Goal: Transaction & Acquisition: Obtain resource

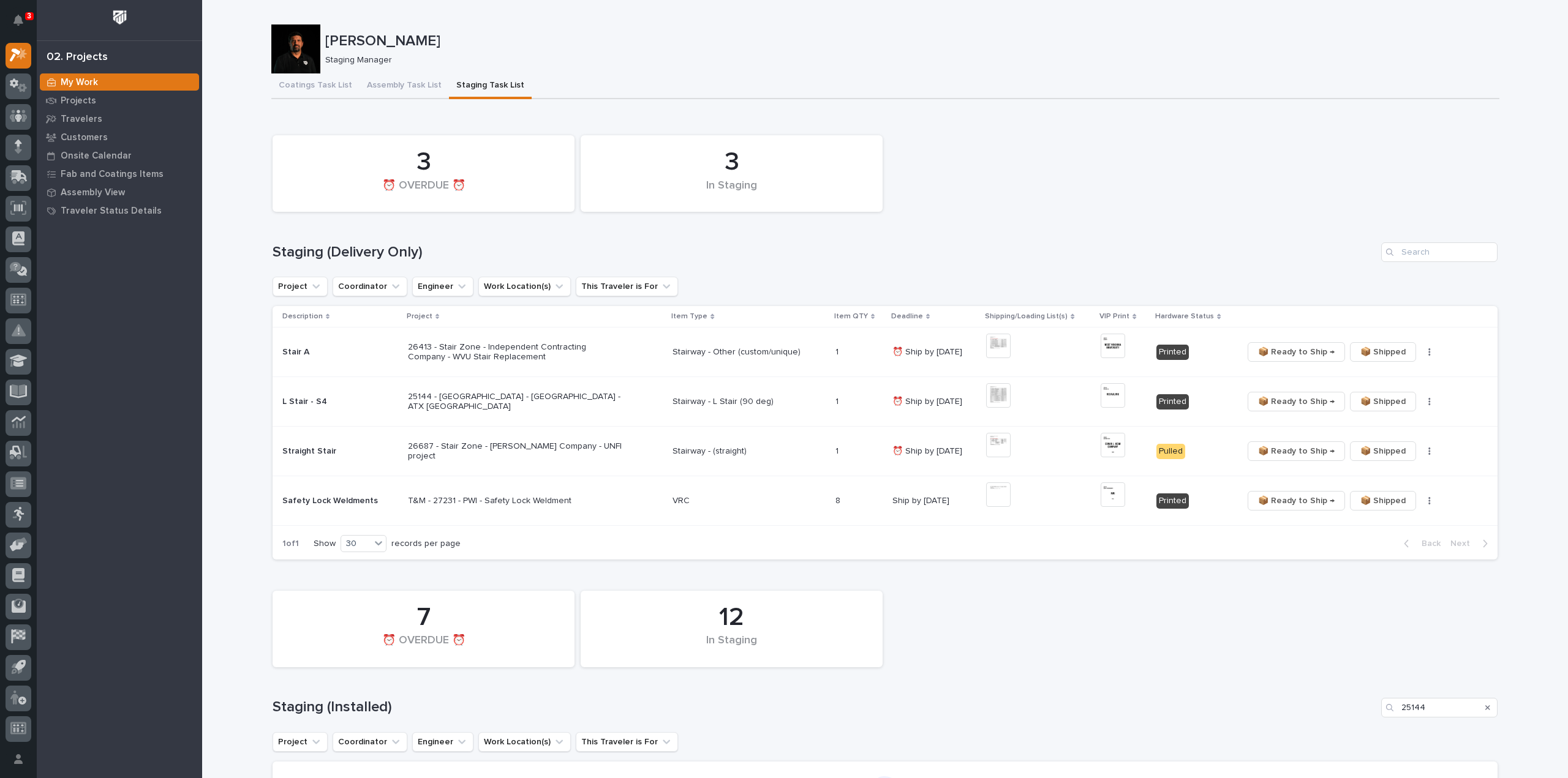
drag, startPoint x: 1064, startPoint y: 216, endPoint x: 1131, endPoint y: 182, distance: 75.1
click at [1064, 216] on div "3 In Staging 3 ⏰ OVERDUE ⏰" at bounding box center [885, 173] width 1237 height 89
click at [1486, 709] on icon "Search" at bounding box center [1488, 708] width 5 height 7
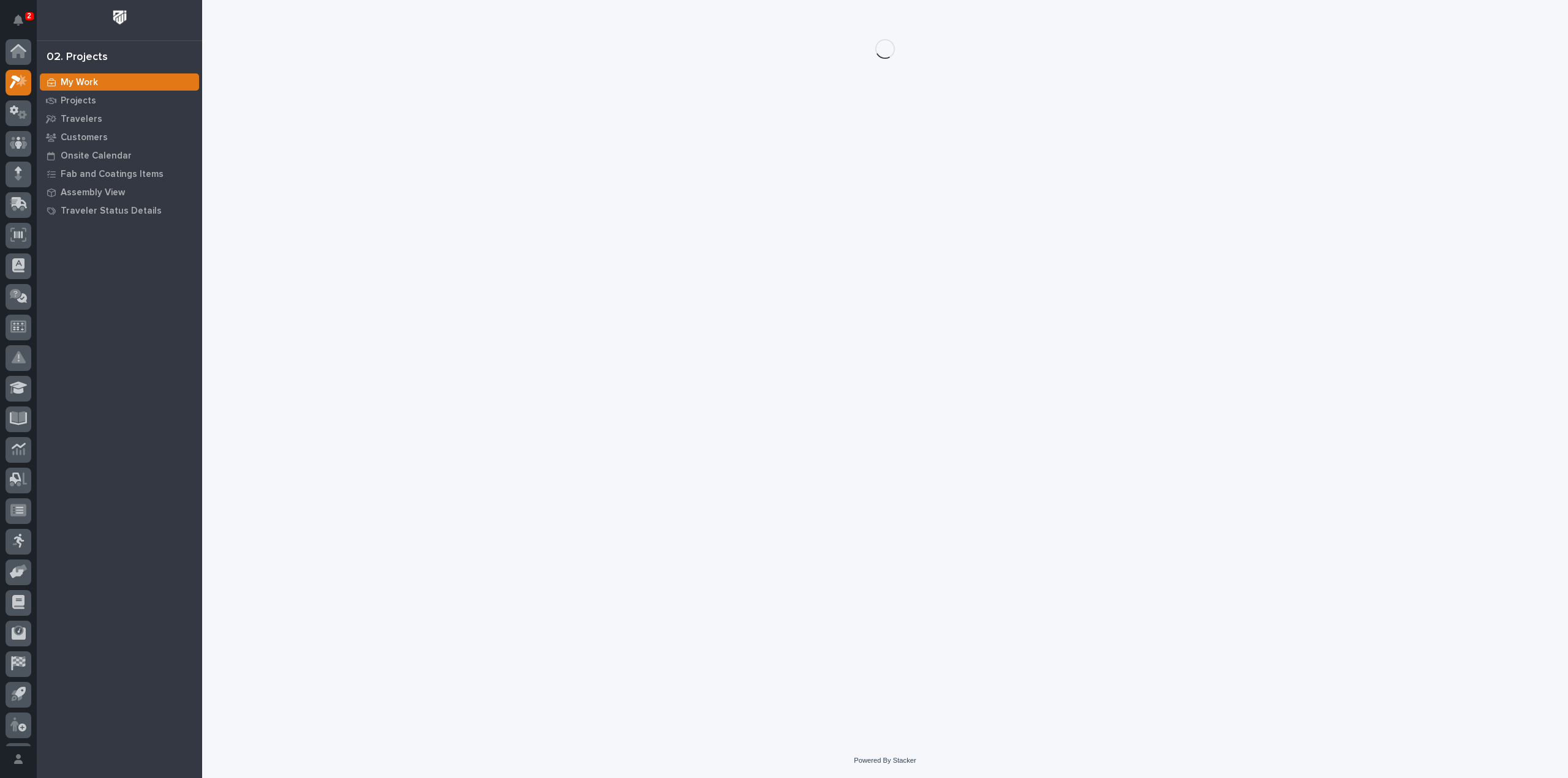
scroll to position [27, 0]
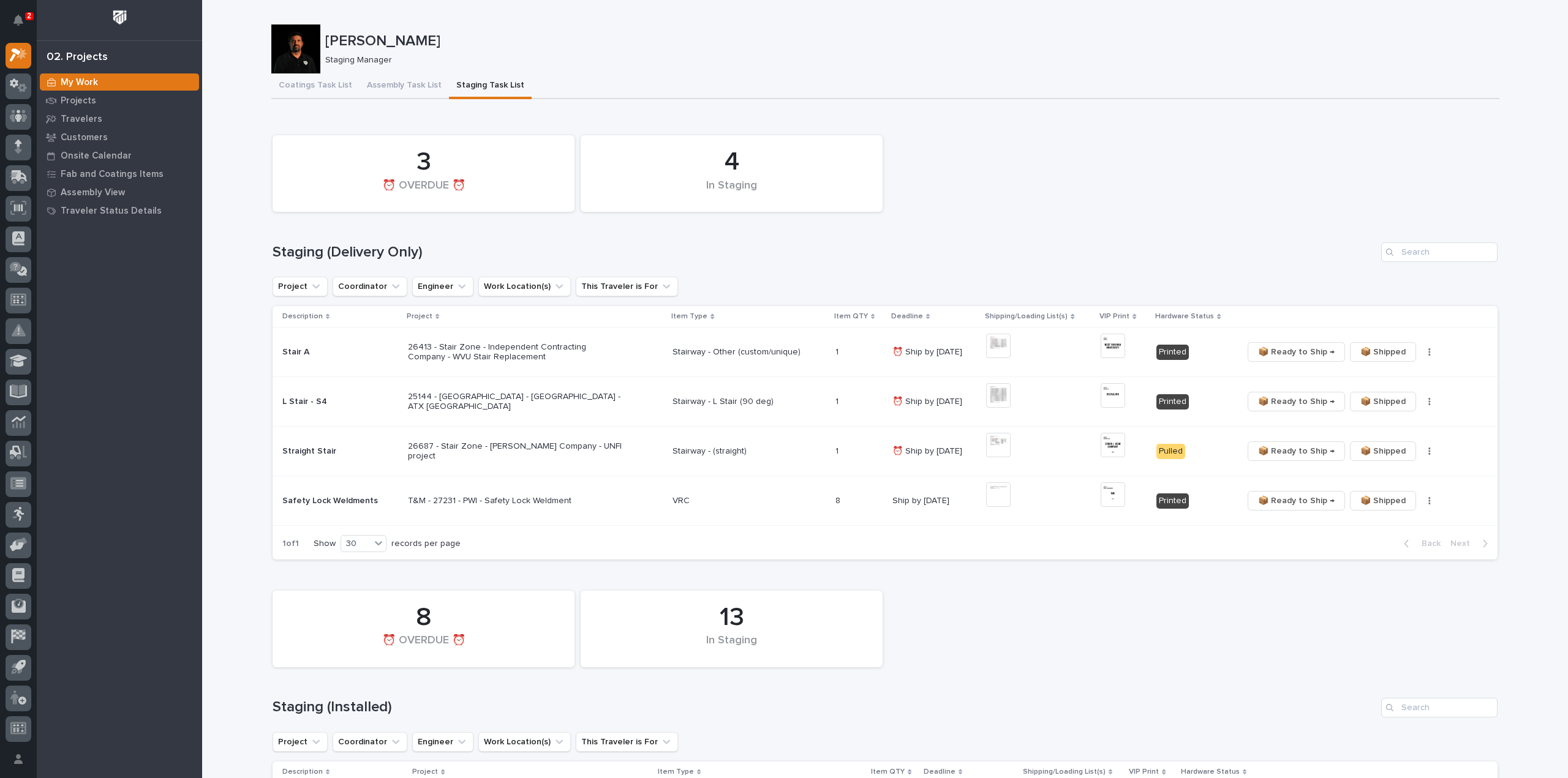
click at [1230, 200] on div "4 In Staging 3 ⏰ OVERDUE ⏰" at bounding box center [885, 173] width 1237 height 89
click at [1245, 208] on div "4 In Staging 3 ⏰ OVERDUE ⏰" at bounding box center [885, 173] width 1237 height 89
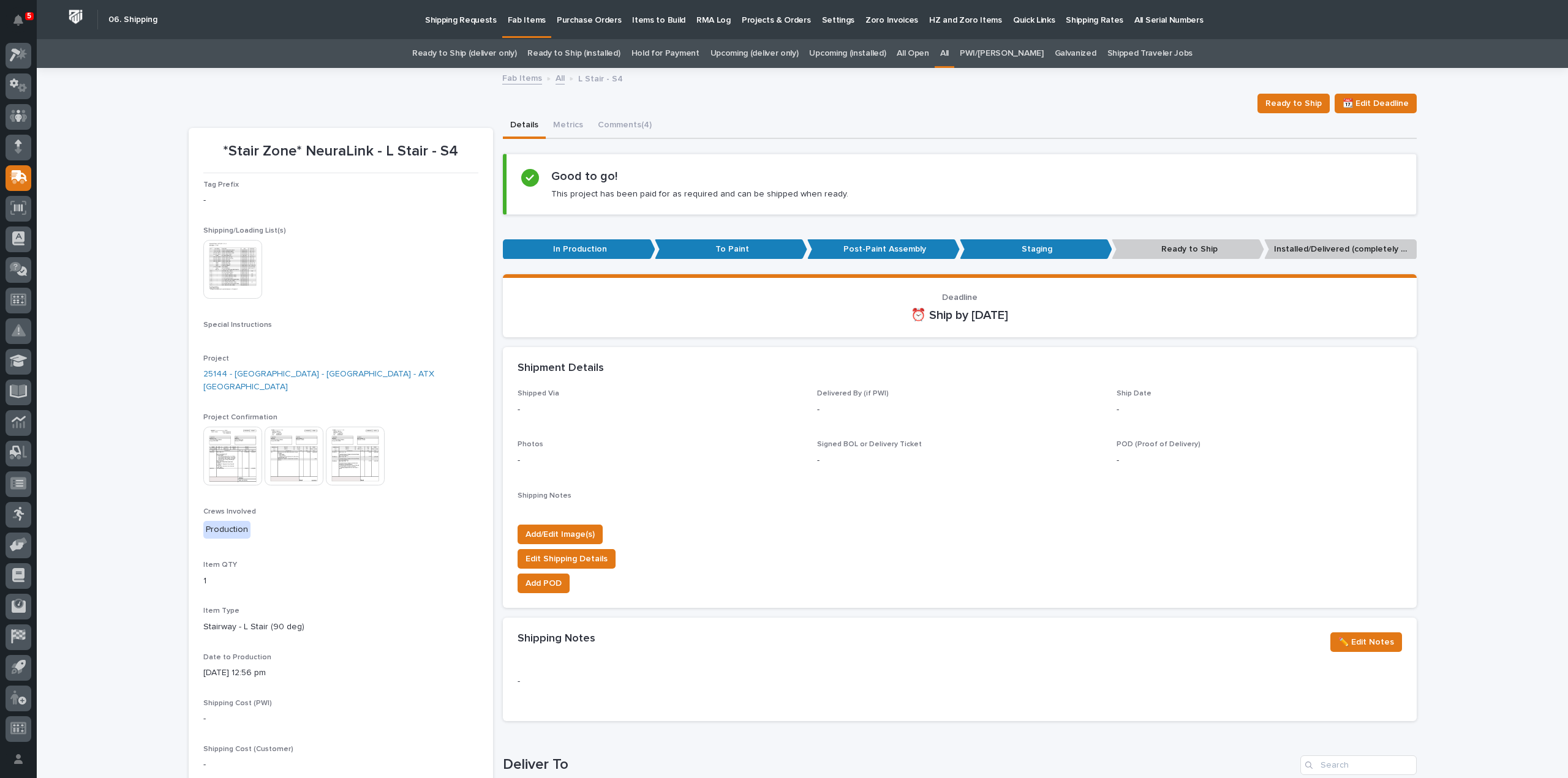
click at [949, 51] on link "All" at bounding box center [945, 54] width 9 height 29
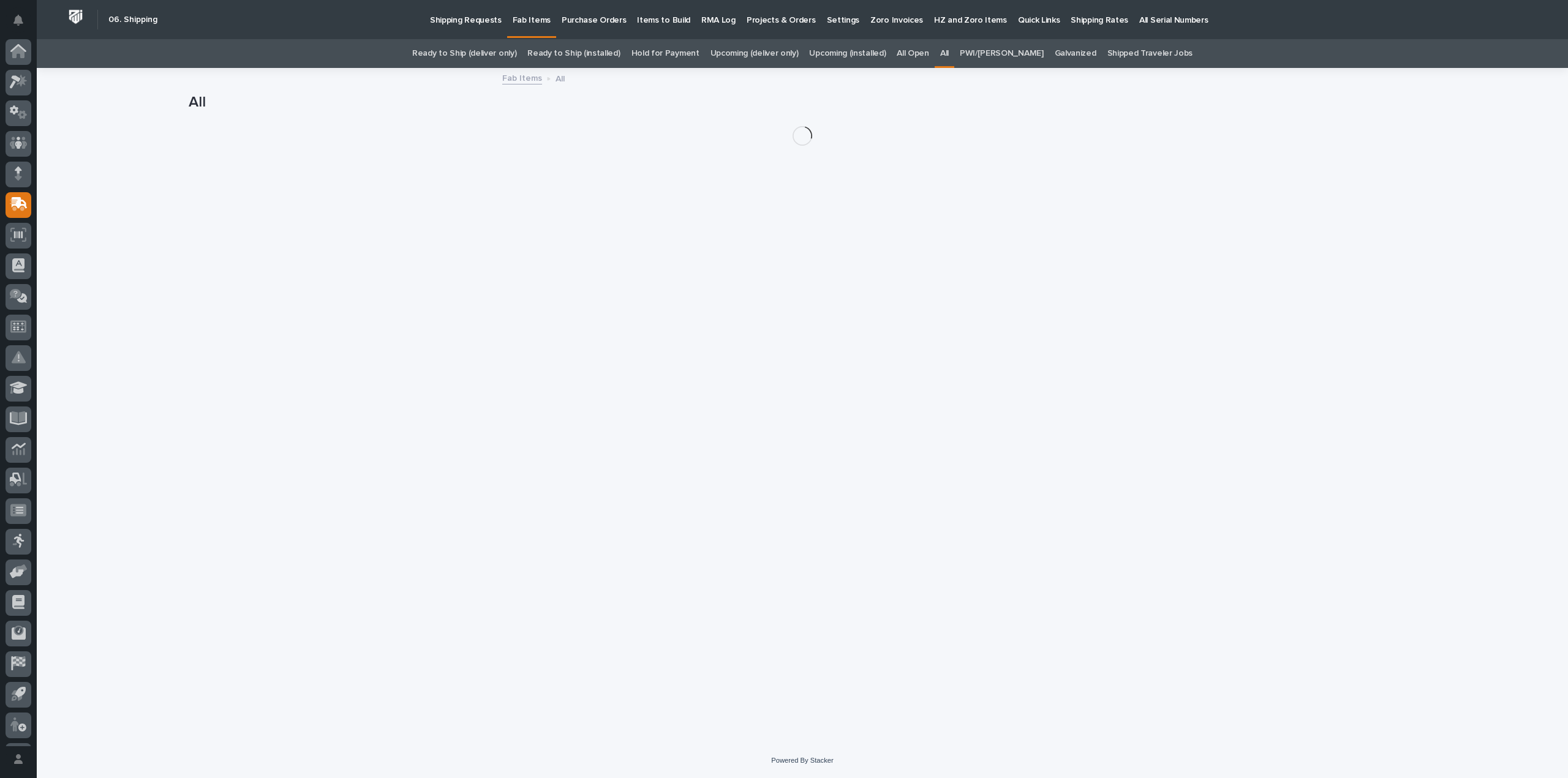
scroll to position [27, 0]
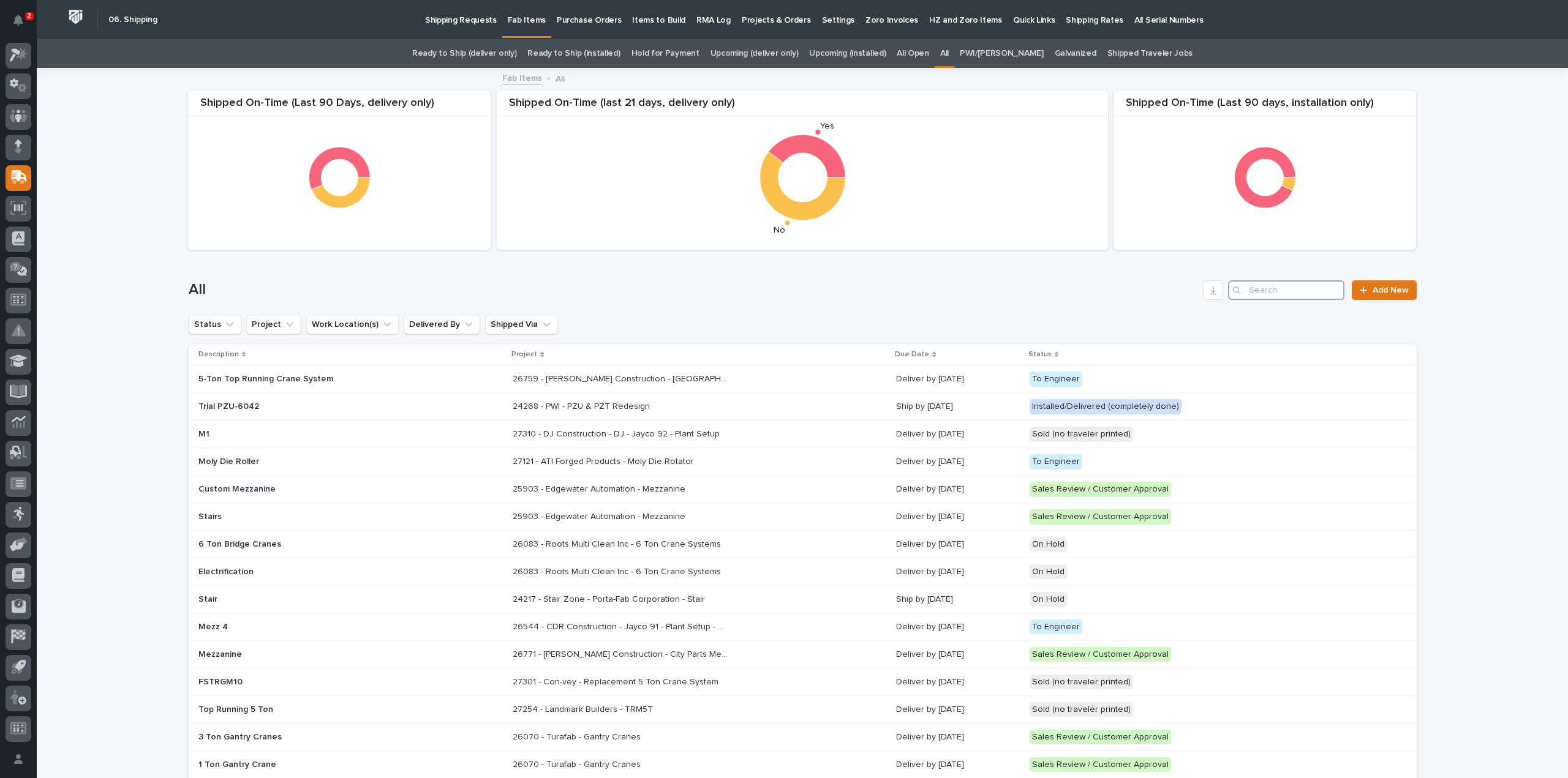
click at [1273, 286] on input "Search" at bounding box center [1286, 290] width 116 height 20
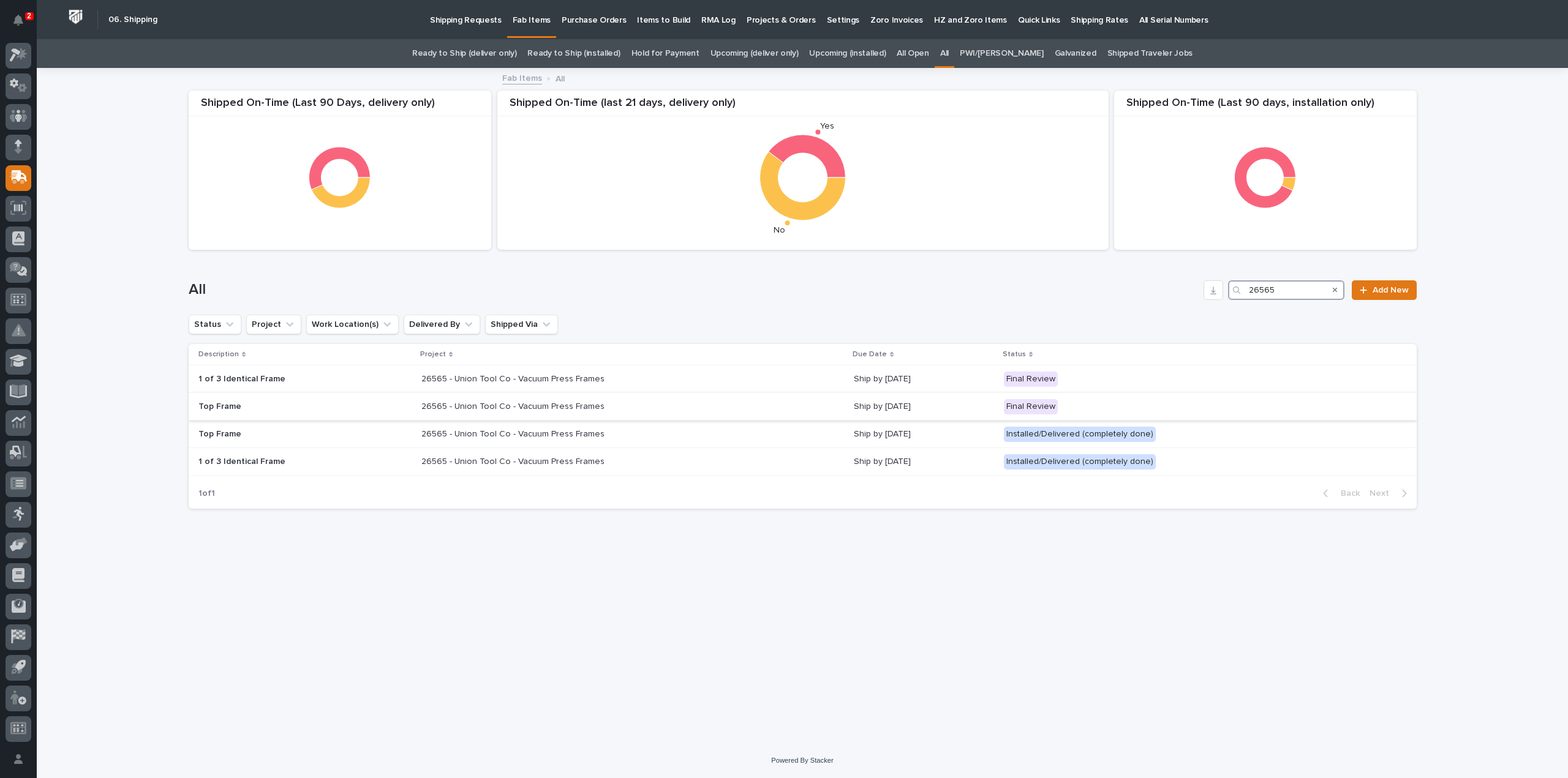
type input "26565"
click at [435, 406] on p "26565 - Union Tool Co - Vacuum Press Frames" at bounding box center [513, 405] width 185 height 13
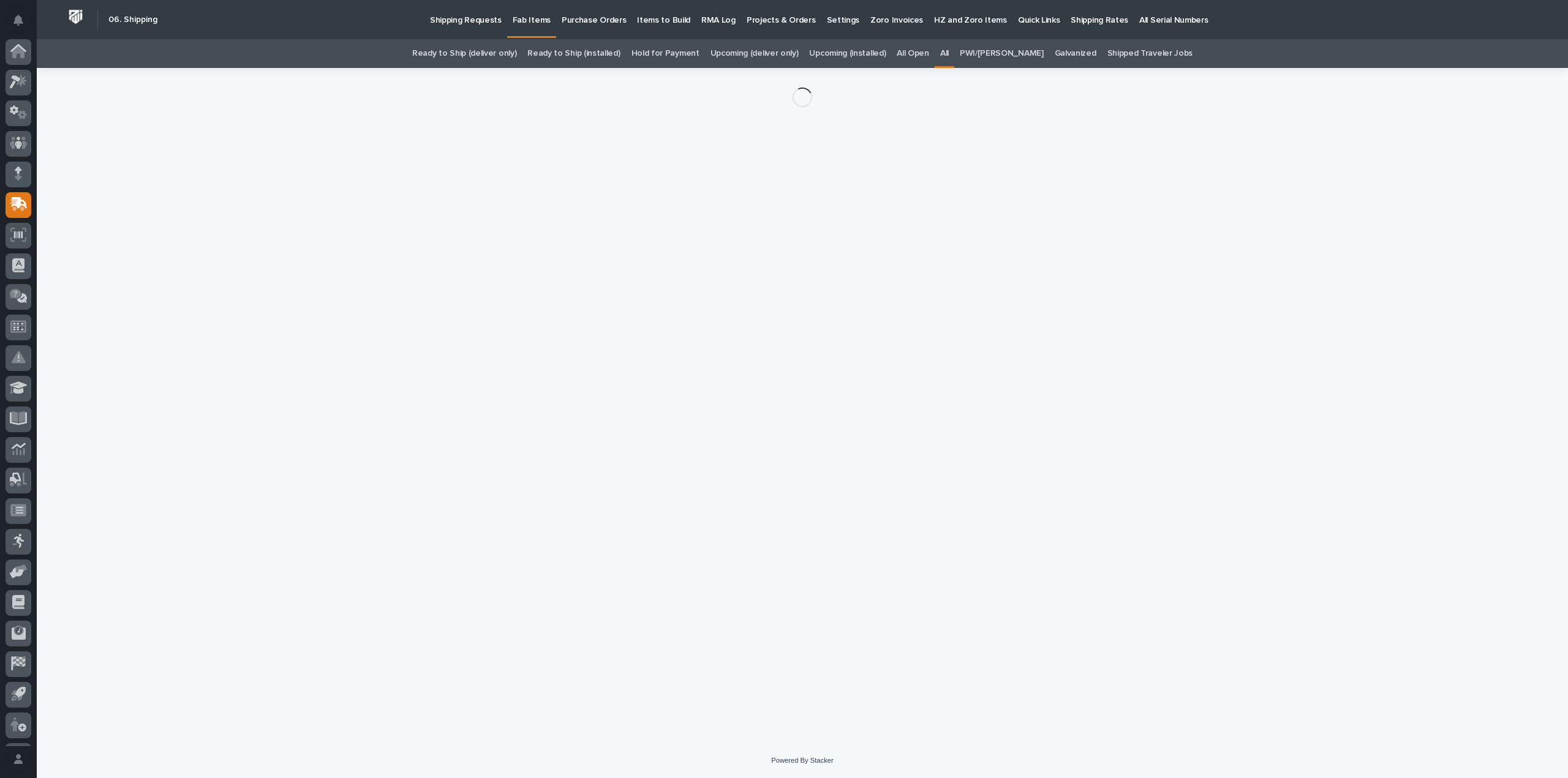
click at [435, 406] on div "Loading... Saving… Loading... Saving…" at bounding box center [802, 390] width 1240 height 645
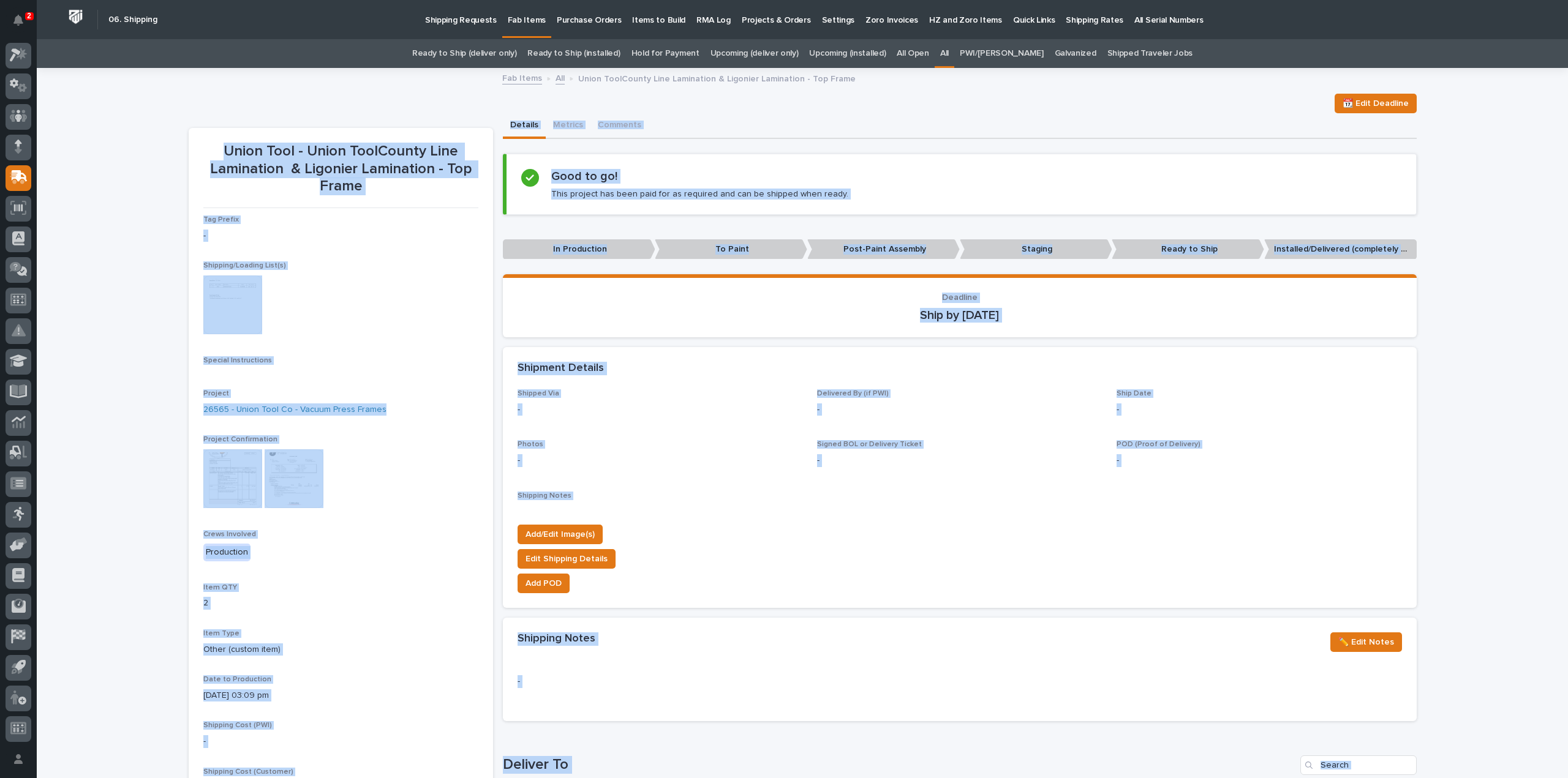
click at [238, 312] on img at bounding box center [232, 304] width 58 height 58
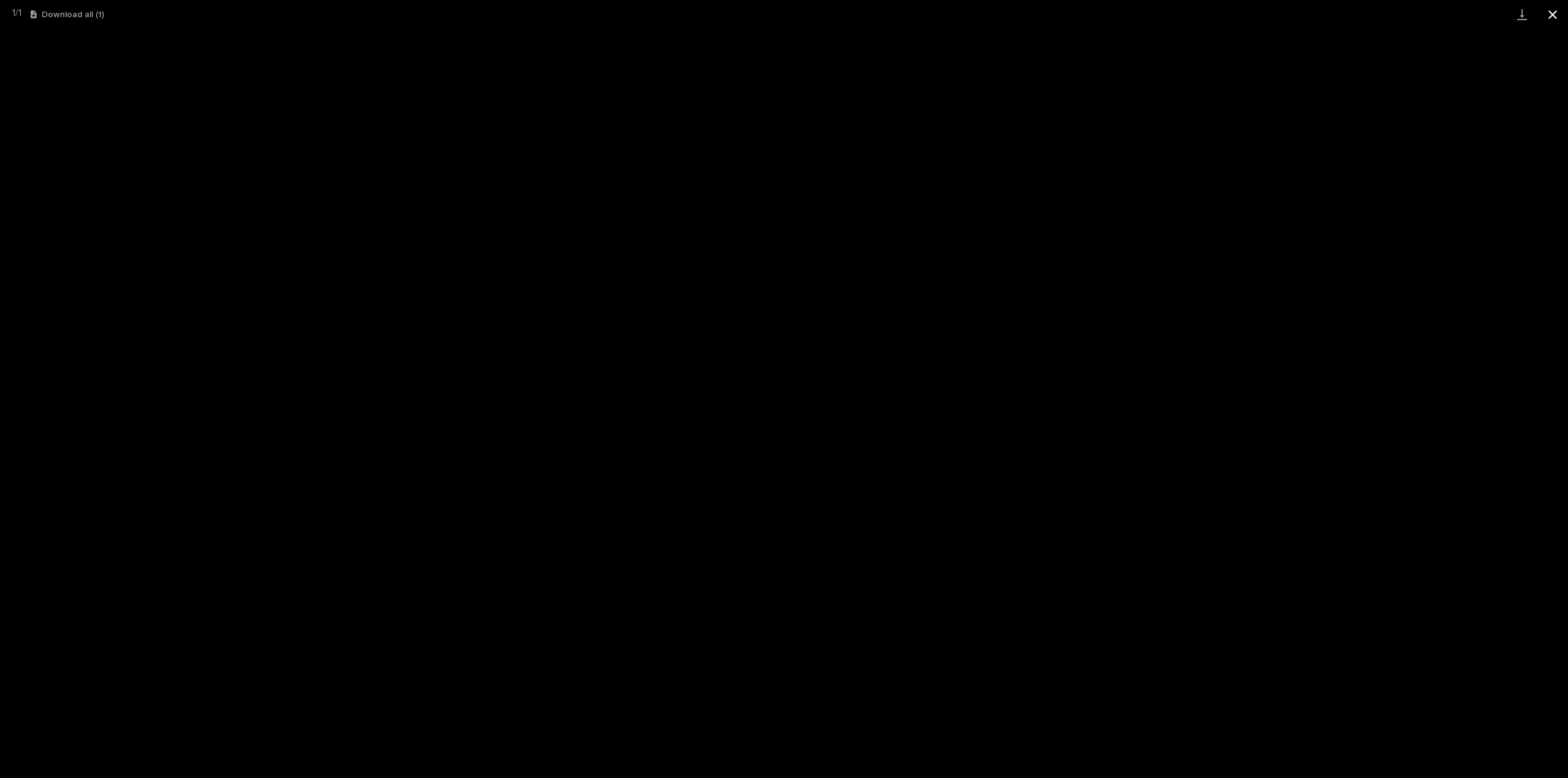
click at [1552, 13] on button "Close gallery" at bounding box center [1552, 14] width 31 height 29
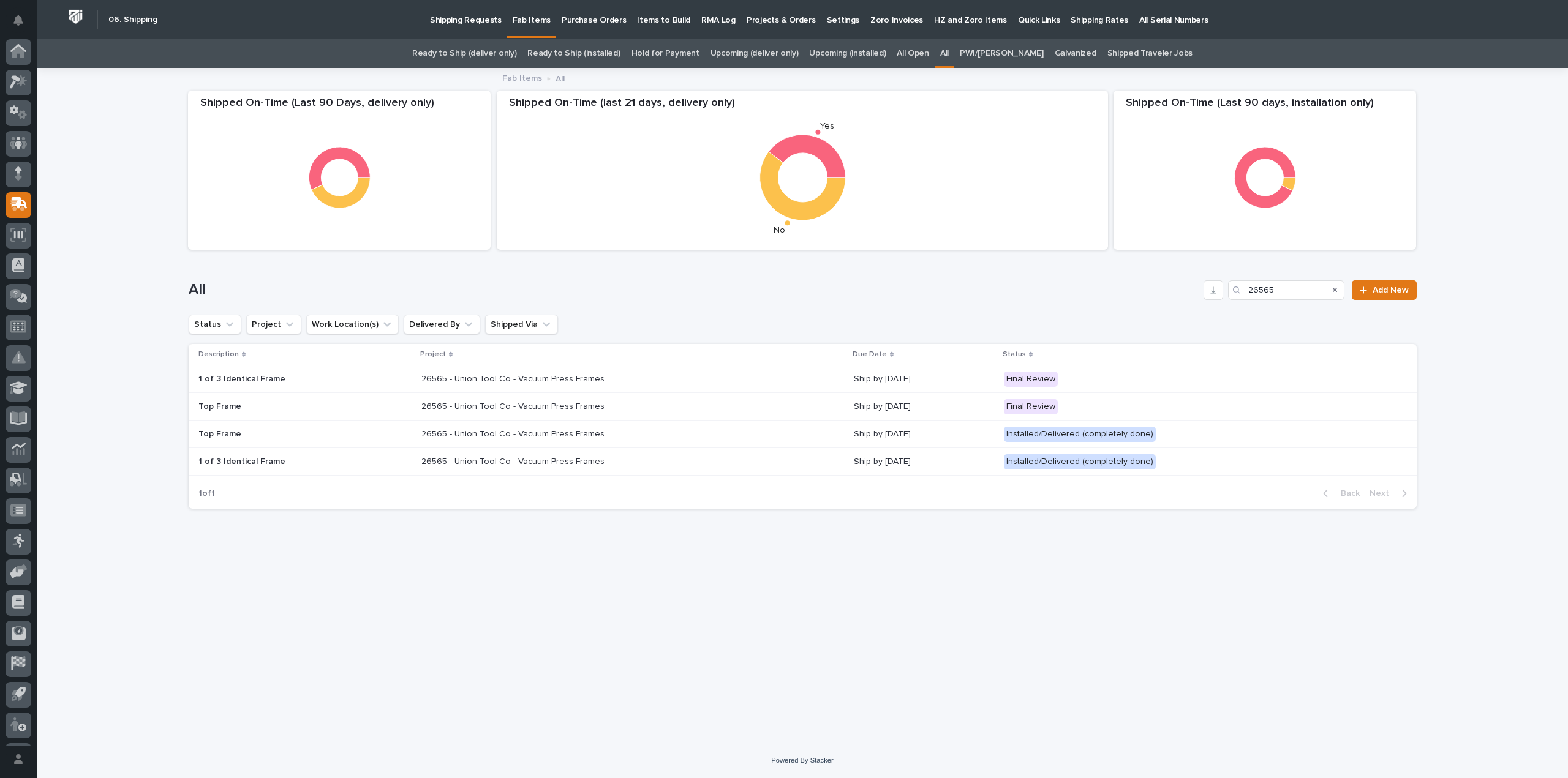
scroll to position [27, 0]
click at [256, 380] on p "1 of 3 Identical Frame" at bounding box center [304, 380] width 213 height 11
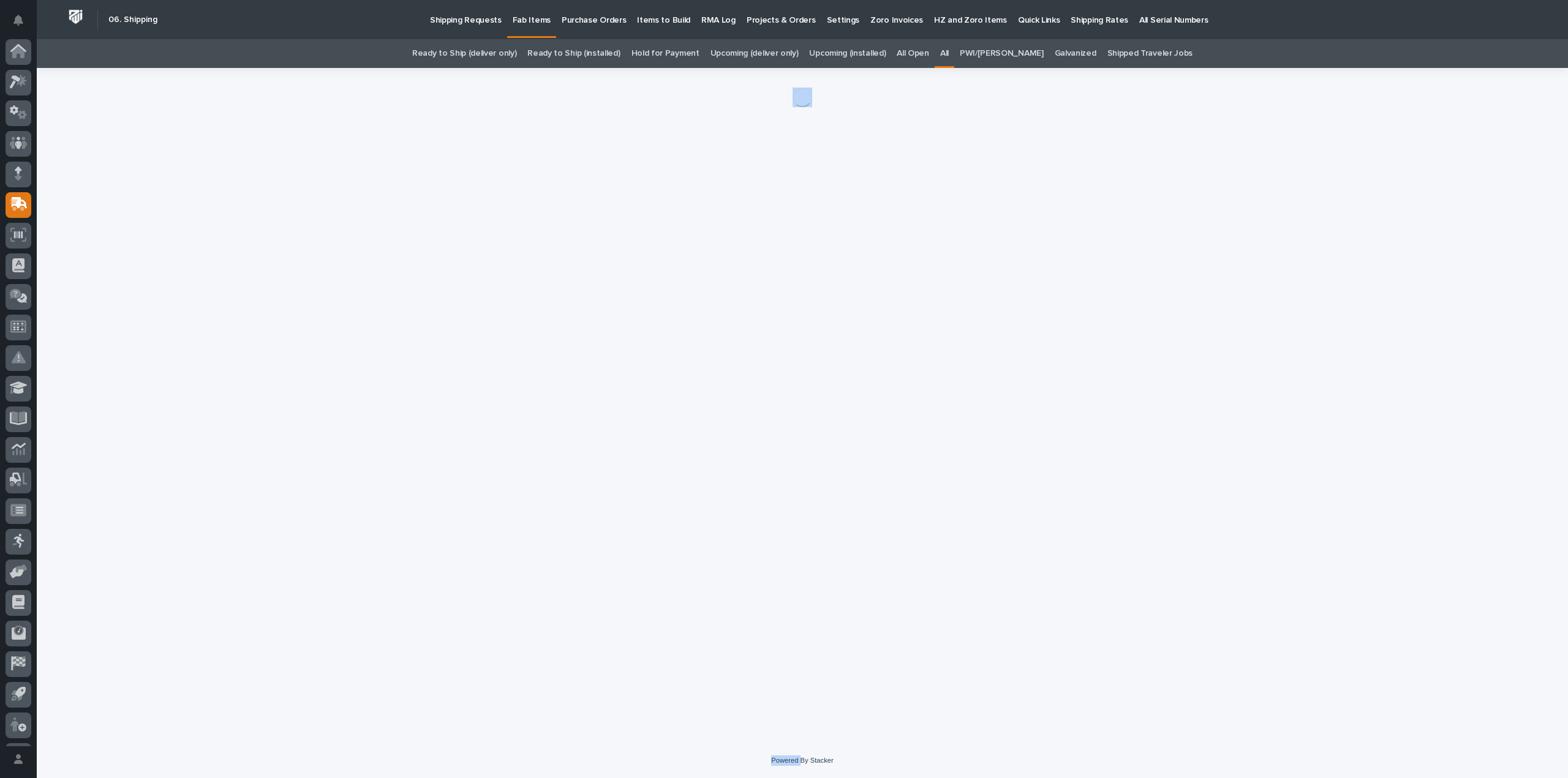
scroll to position [27, 0]
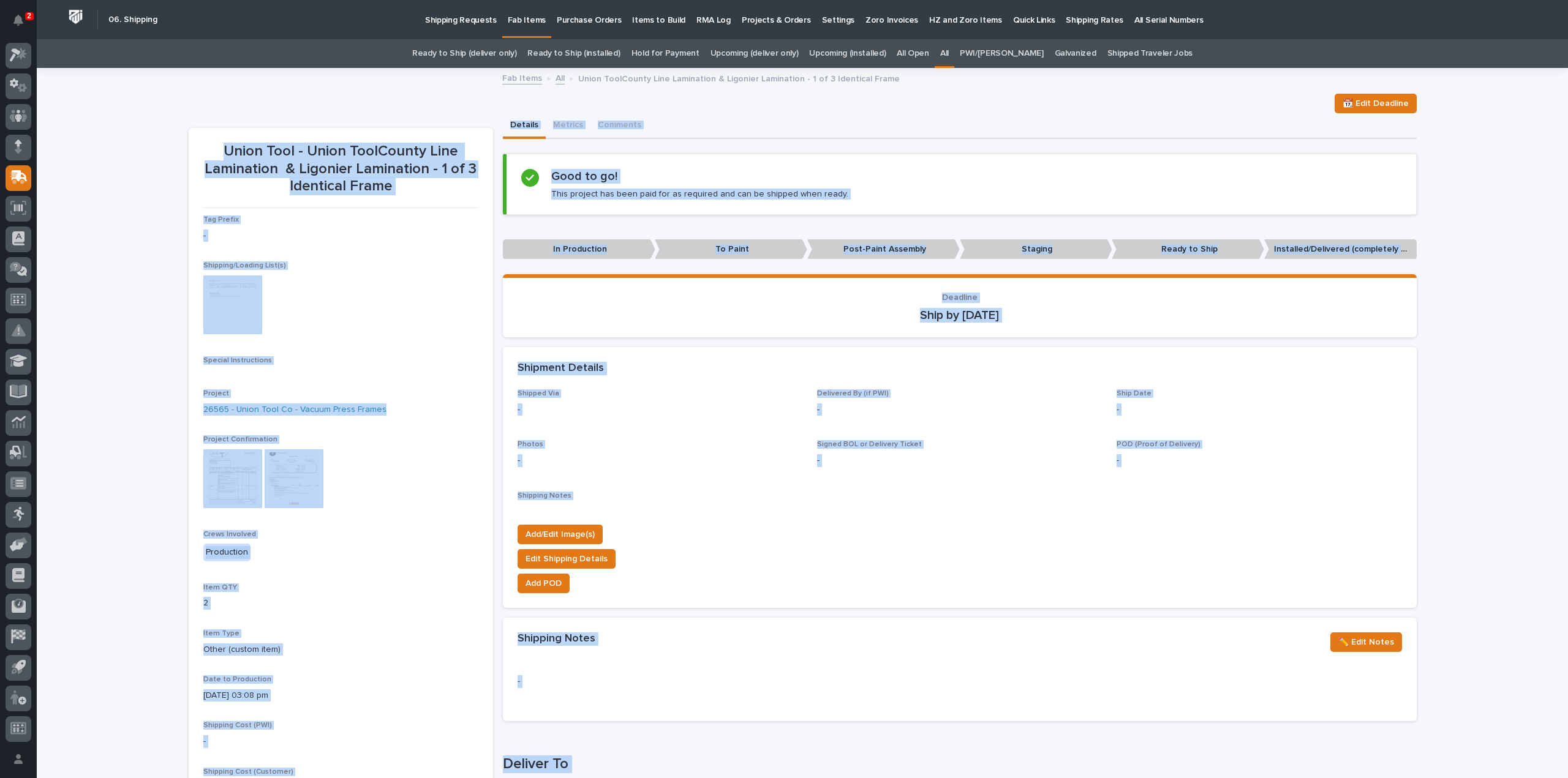
click at [228, 326] on img at bounding box center [232, 304] width 58 height 58
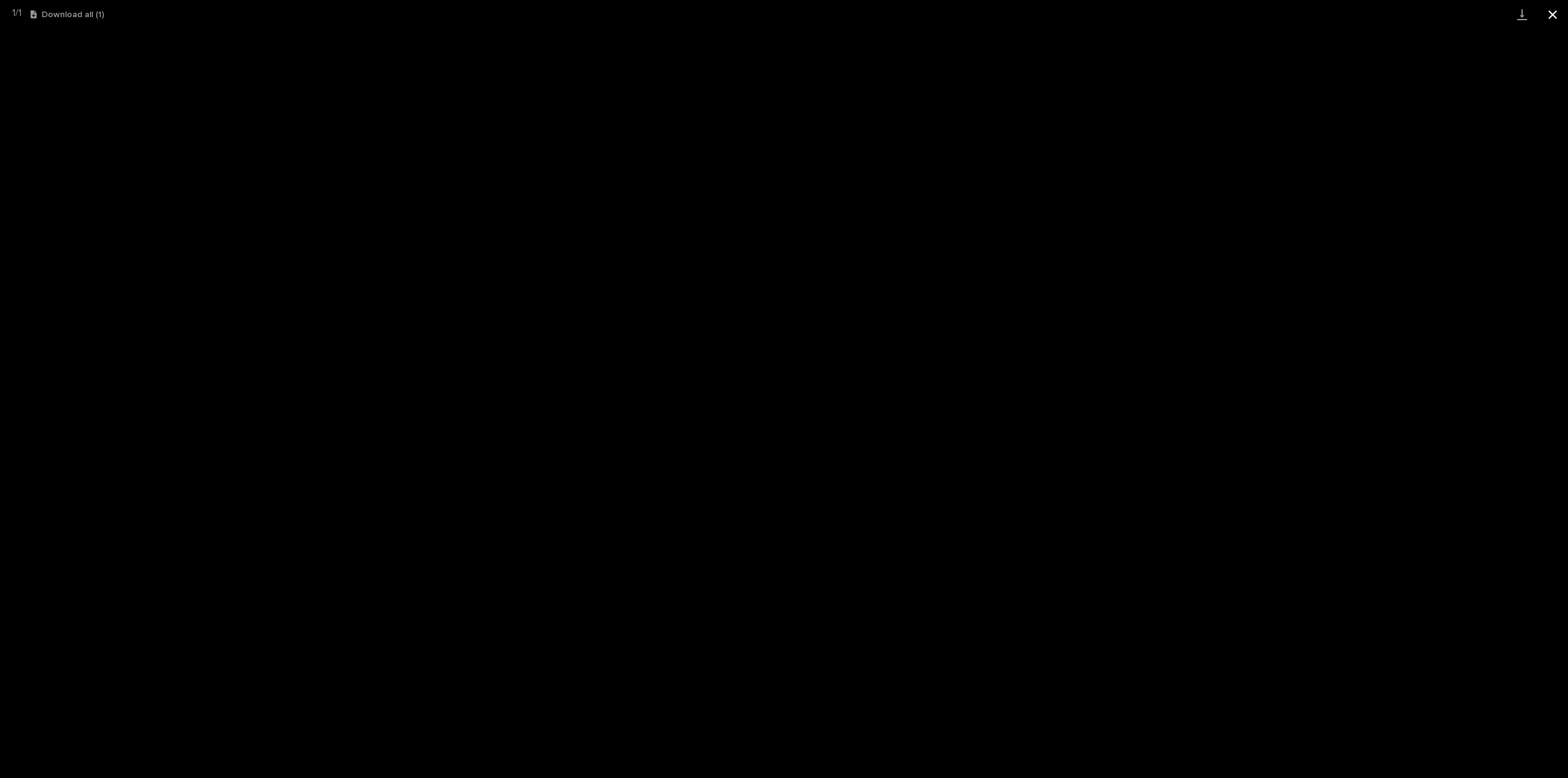
click at [1554, 18] on button "Close gallery" at bounding box center [1552, 14] width 31 height 29
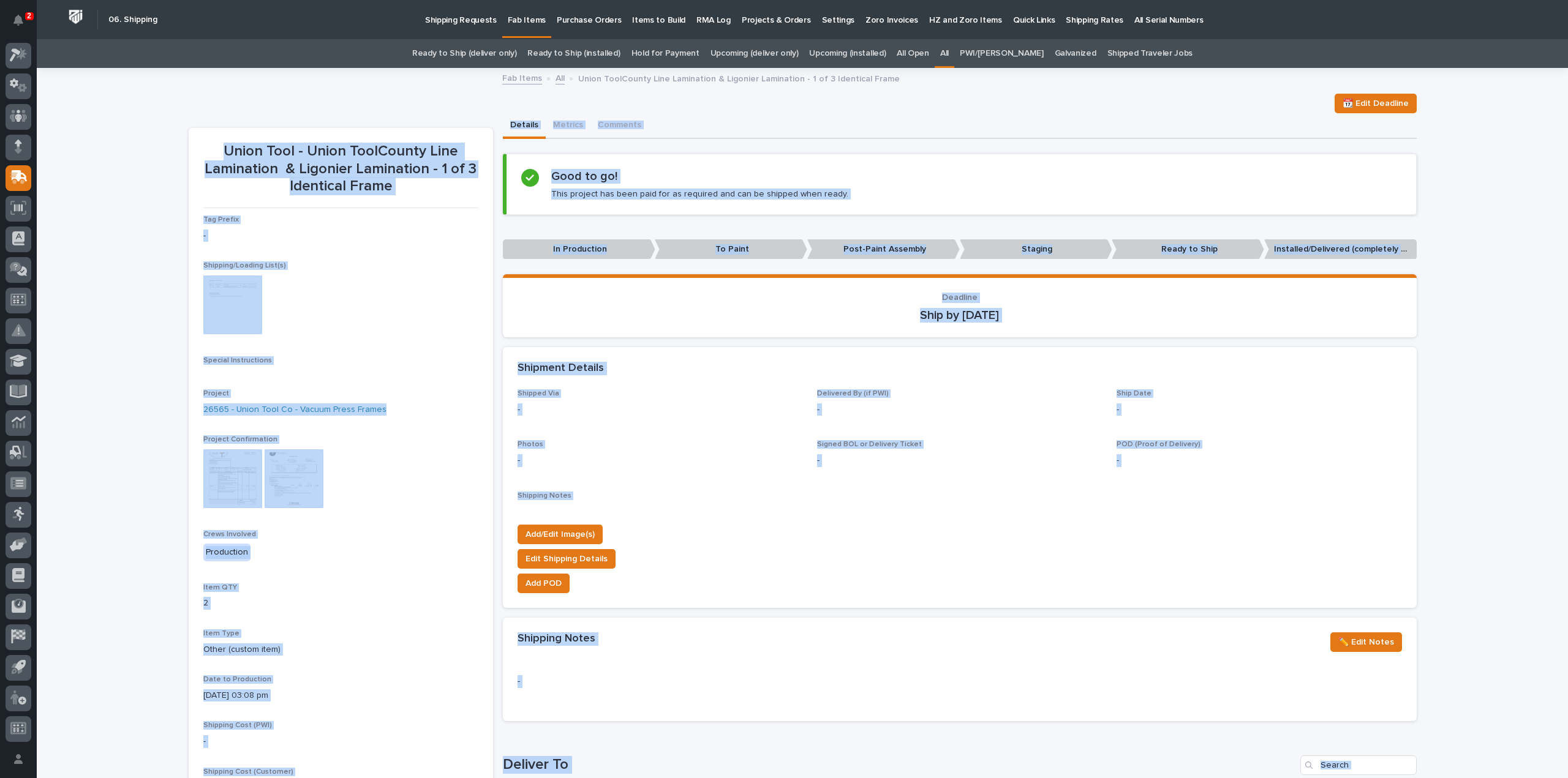
click at [630, 253] on p "In Production" at bounding box center [579, 250] width 153 height 20
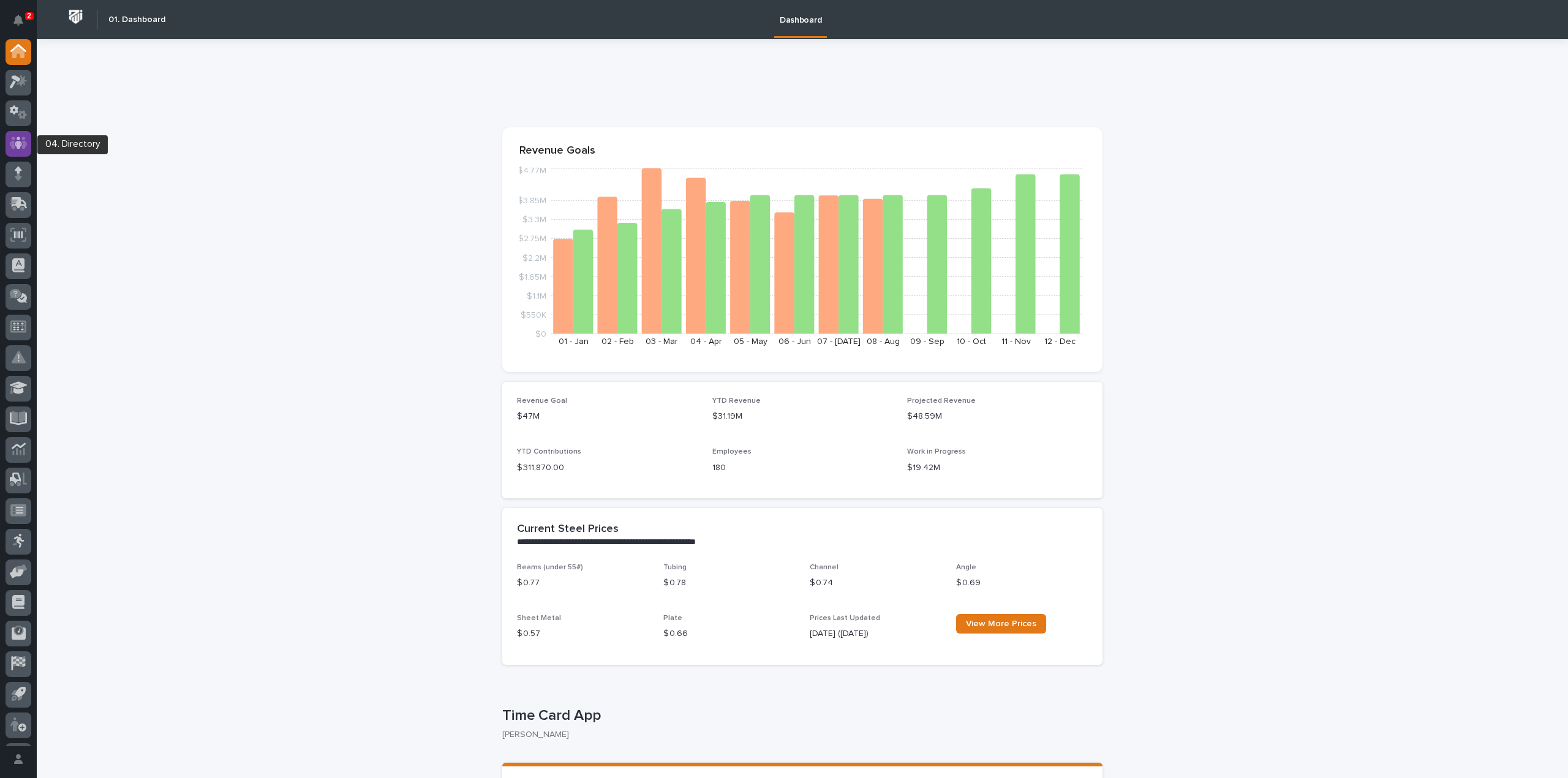
click at [21, 139] on icon at bounding box center [19, 143] width 18 height 14
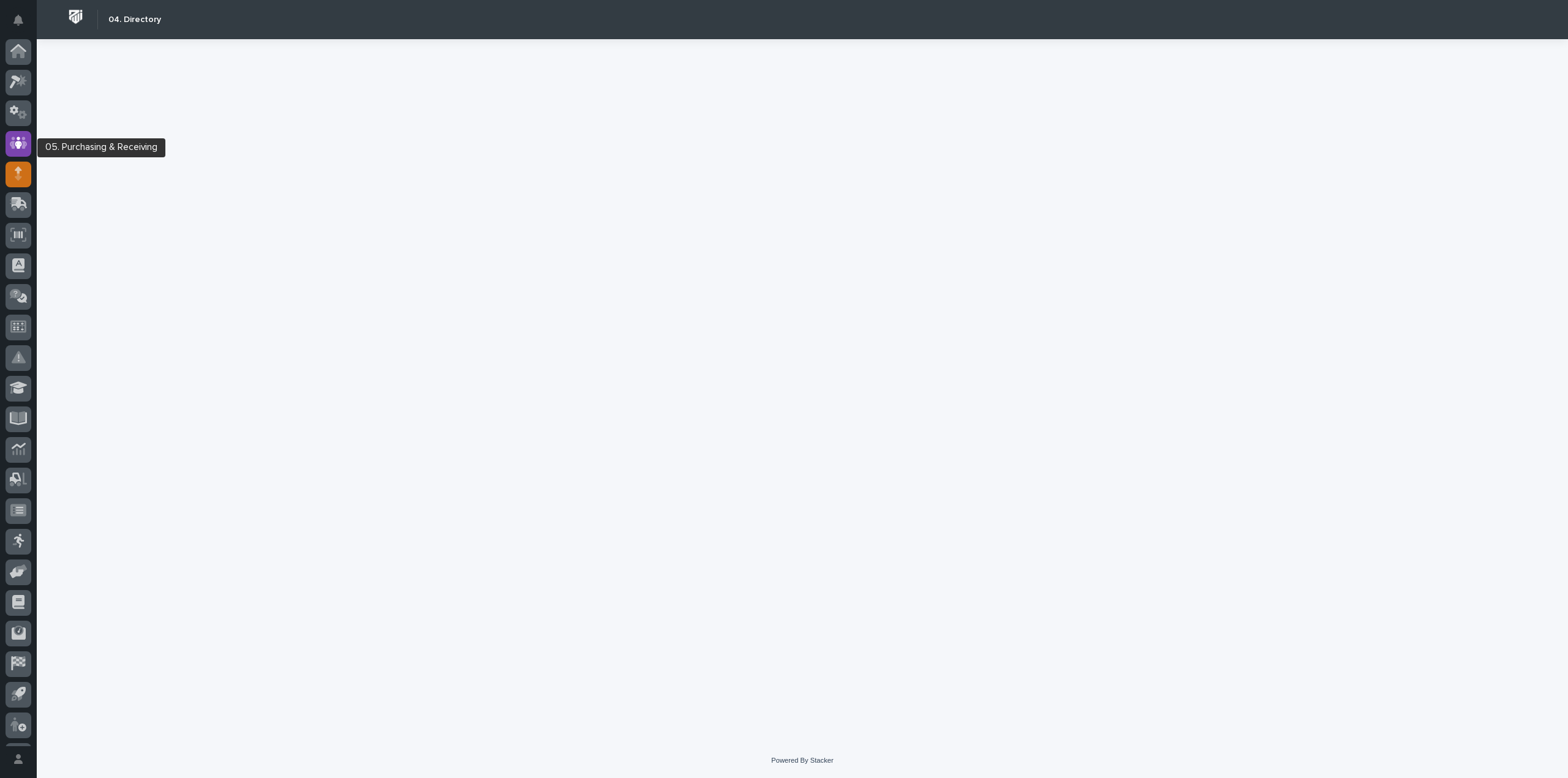
scroll to position [27, 0]
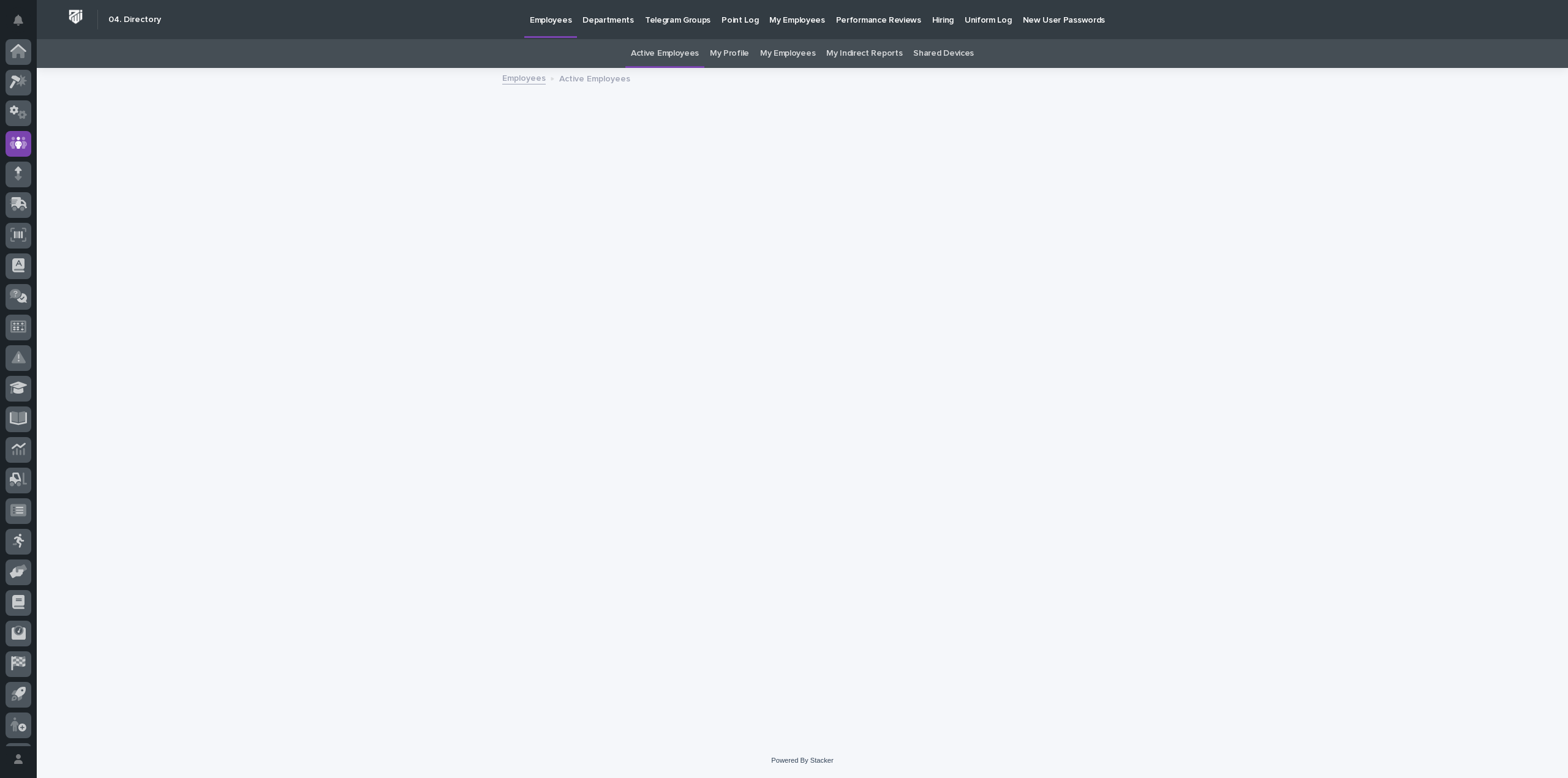
scroll to position [27, 0]
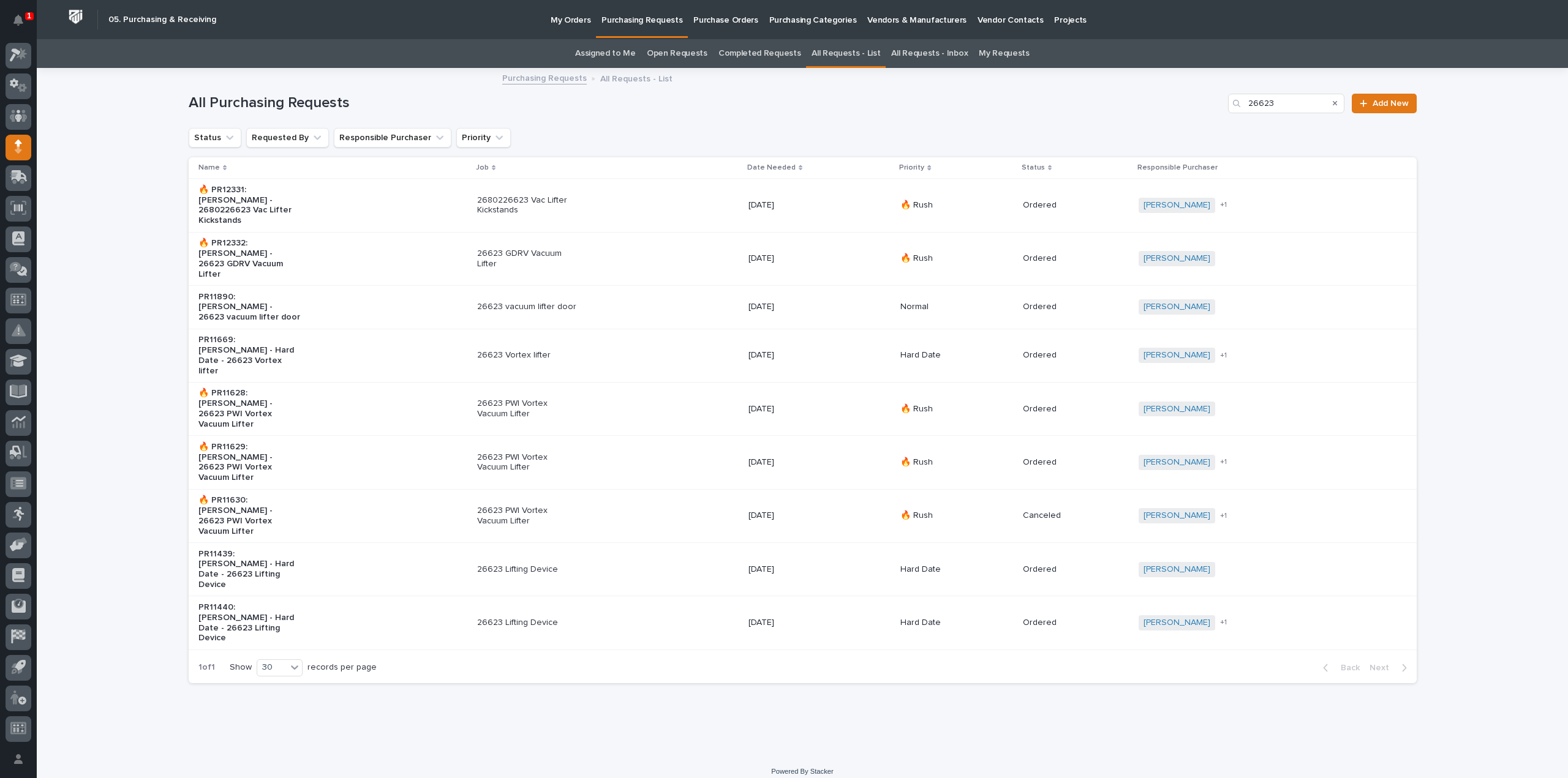
click at [621, 55] on link "Assigned to Me" at bounding box center [605, 54] width 60 height 29
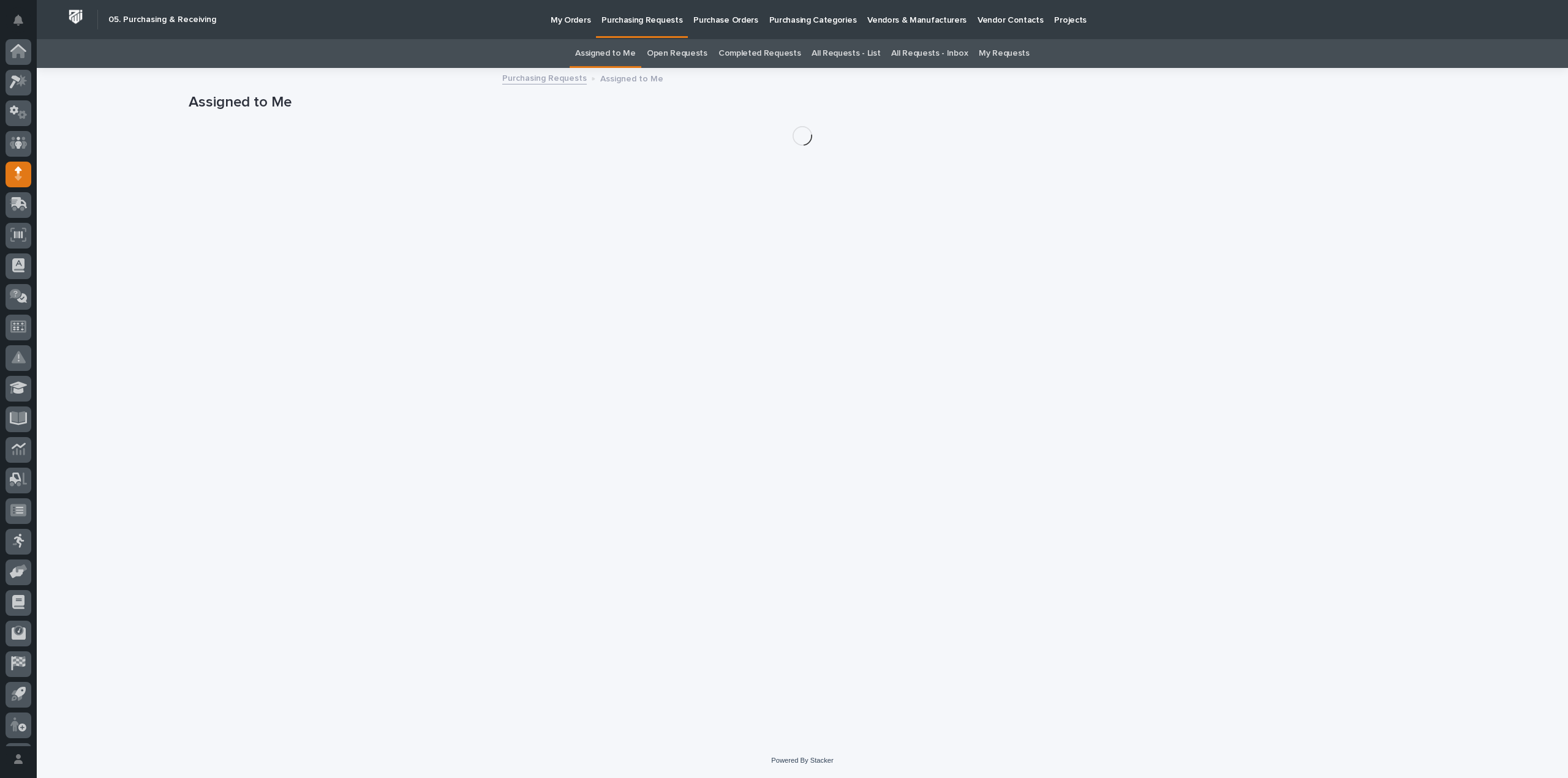
scroll to position [27, 0]
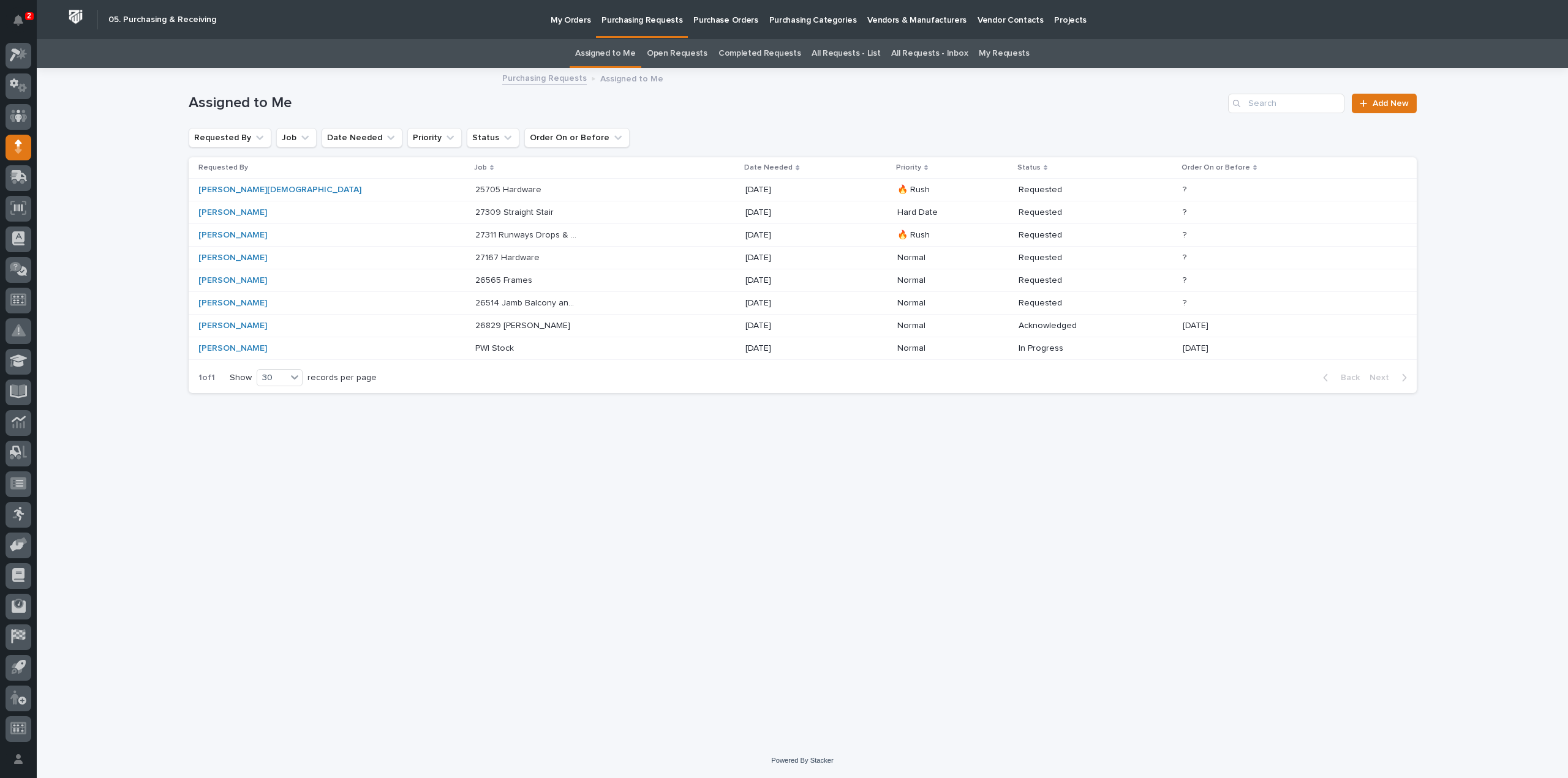
click at [476, 302] on p "26514 Jamb Balcony and Patio Lifter" at bounding box center [528, 301] width 105 height 13
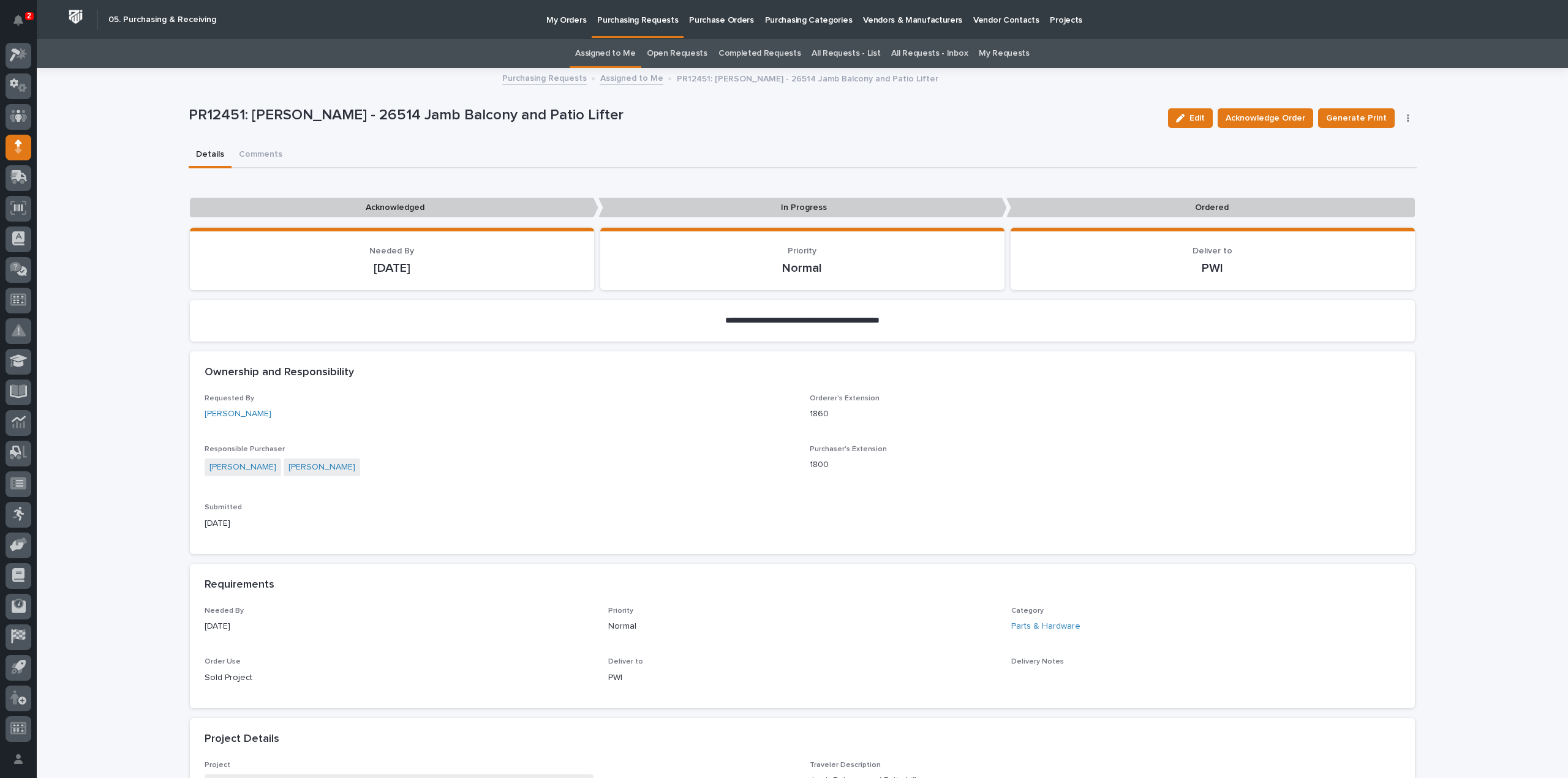
scroll to position [612, 0]
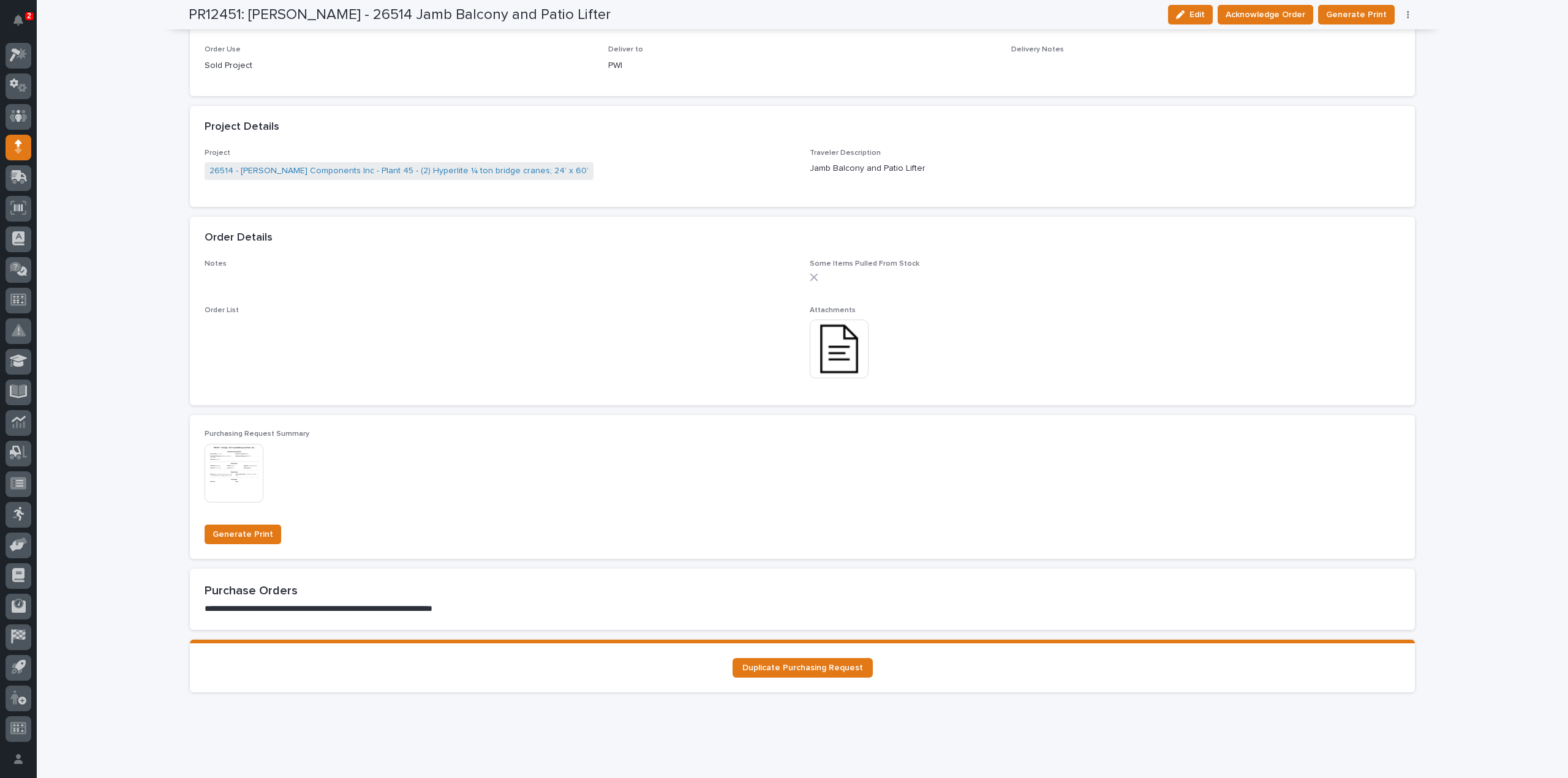
click at [824, 360] on img at bounding box center [839, 349] width 58 height 58
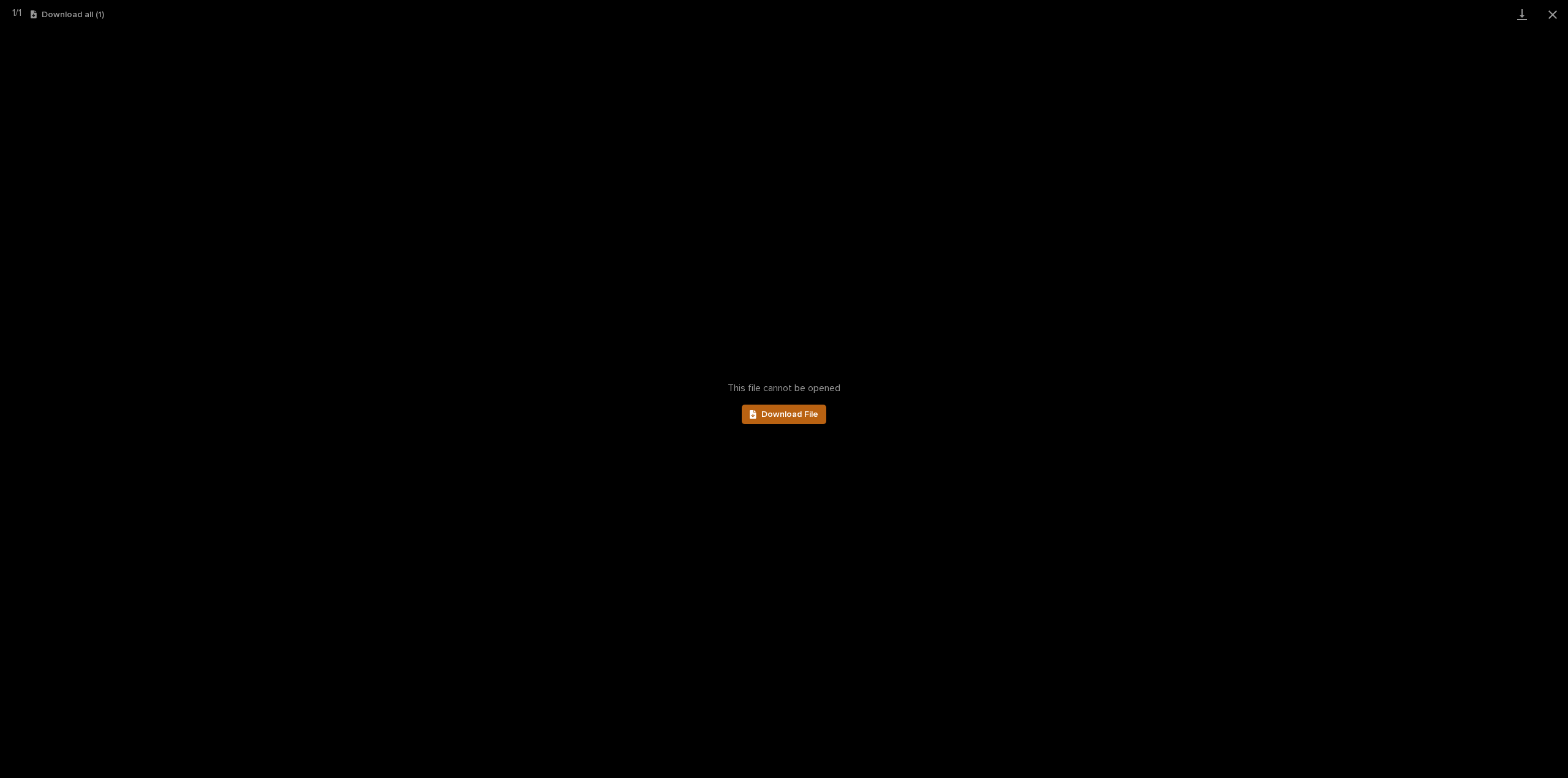
click at [801, 421] on link "Download File" at bounding box center [783, 414] width 84 height 20
click at [1552, 15] on button "Close gallery" at bounding box center [1552, 14] width 31 height 29
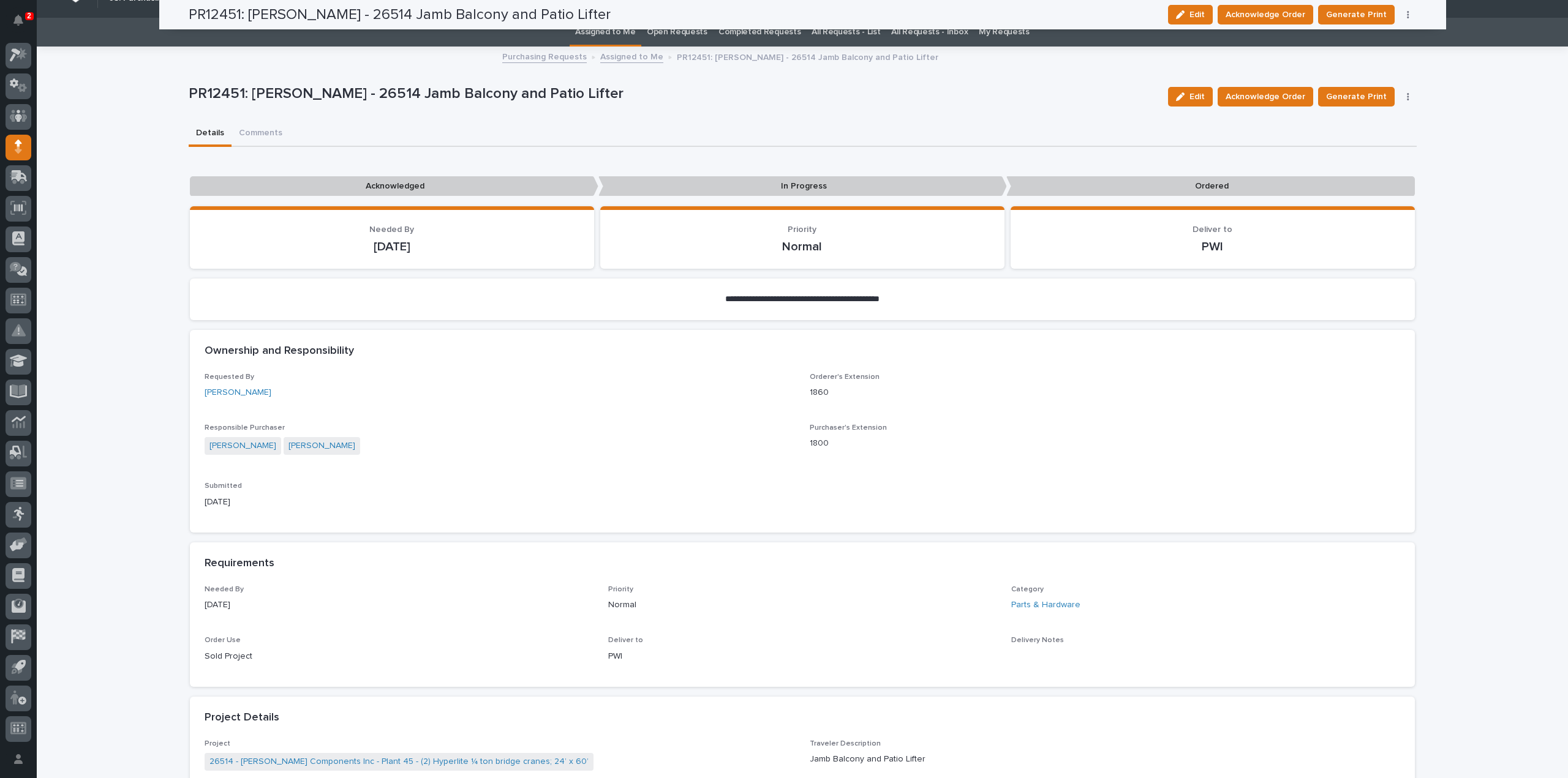
scroll to position [0, 0]
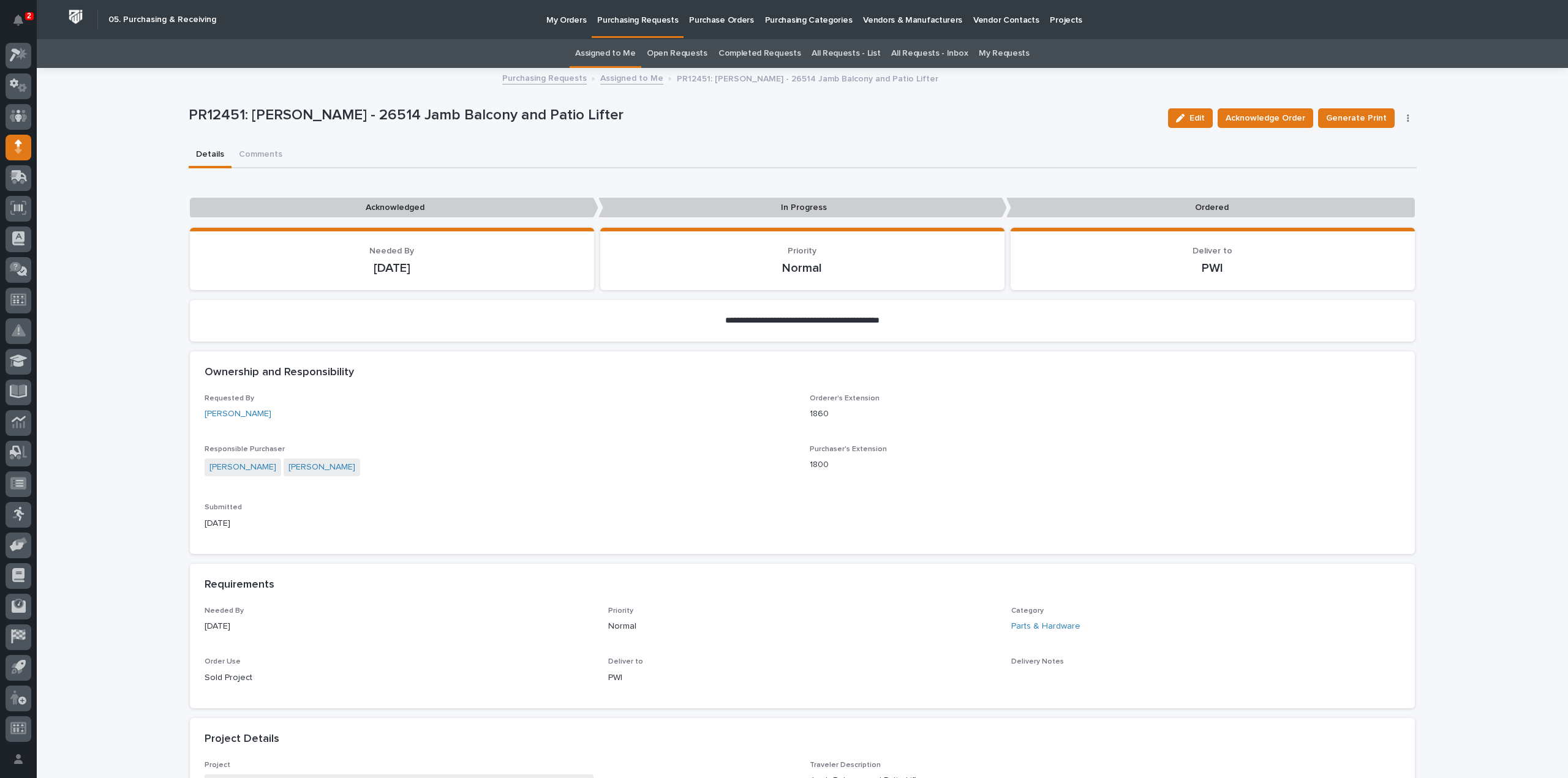
click at [616, 56] on link "Assigned to Me" at bounding box center [605, 54] width 60 height 29
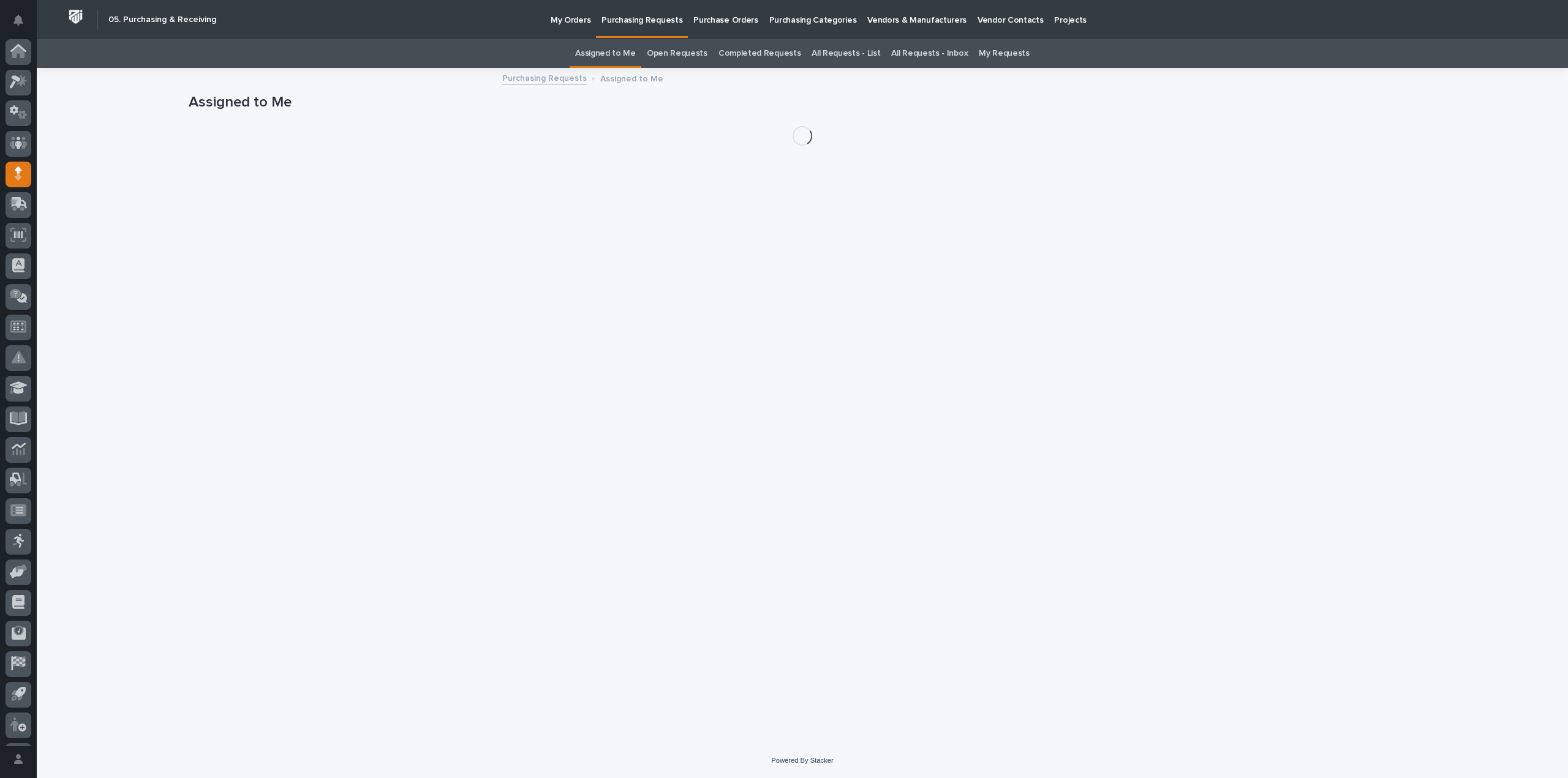
scroll to position [27, 0]
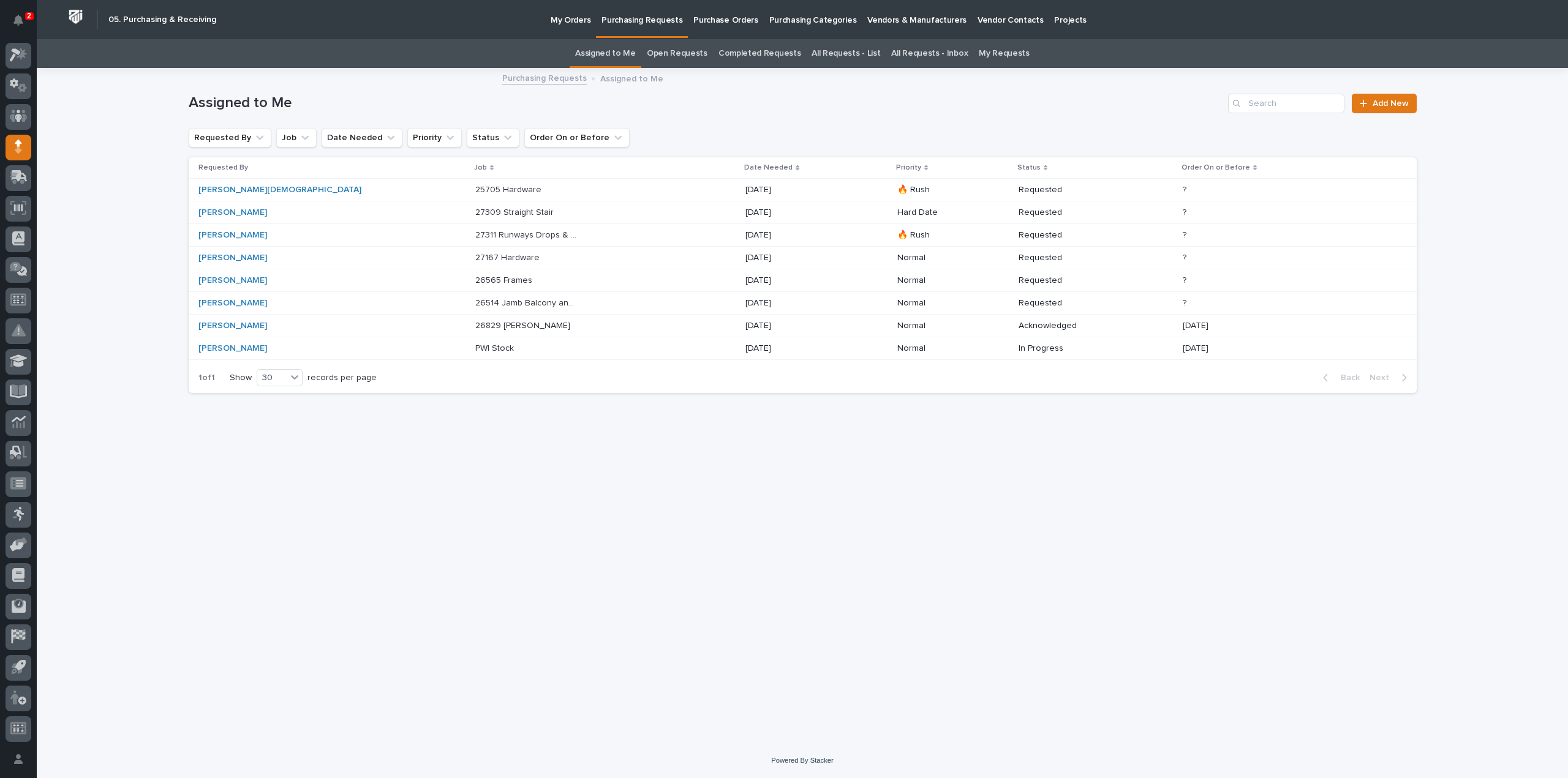
click at [476, 281] on p "26565 Frames" at bounding box center [505, 279] width 59 height 13
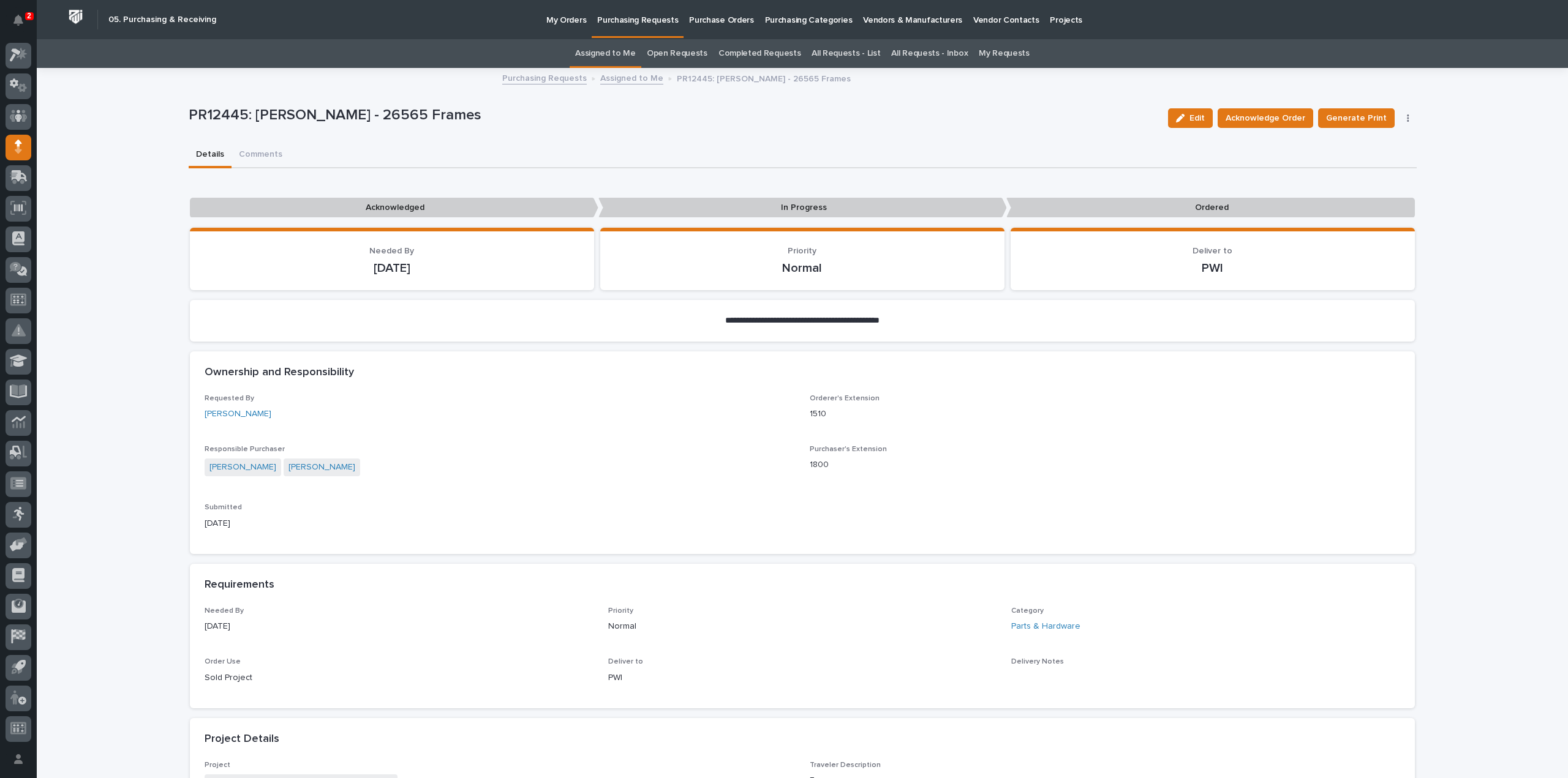
scroll to position [368, 0]
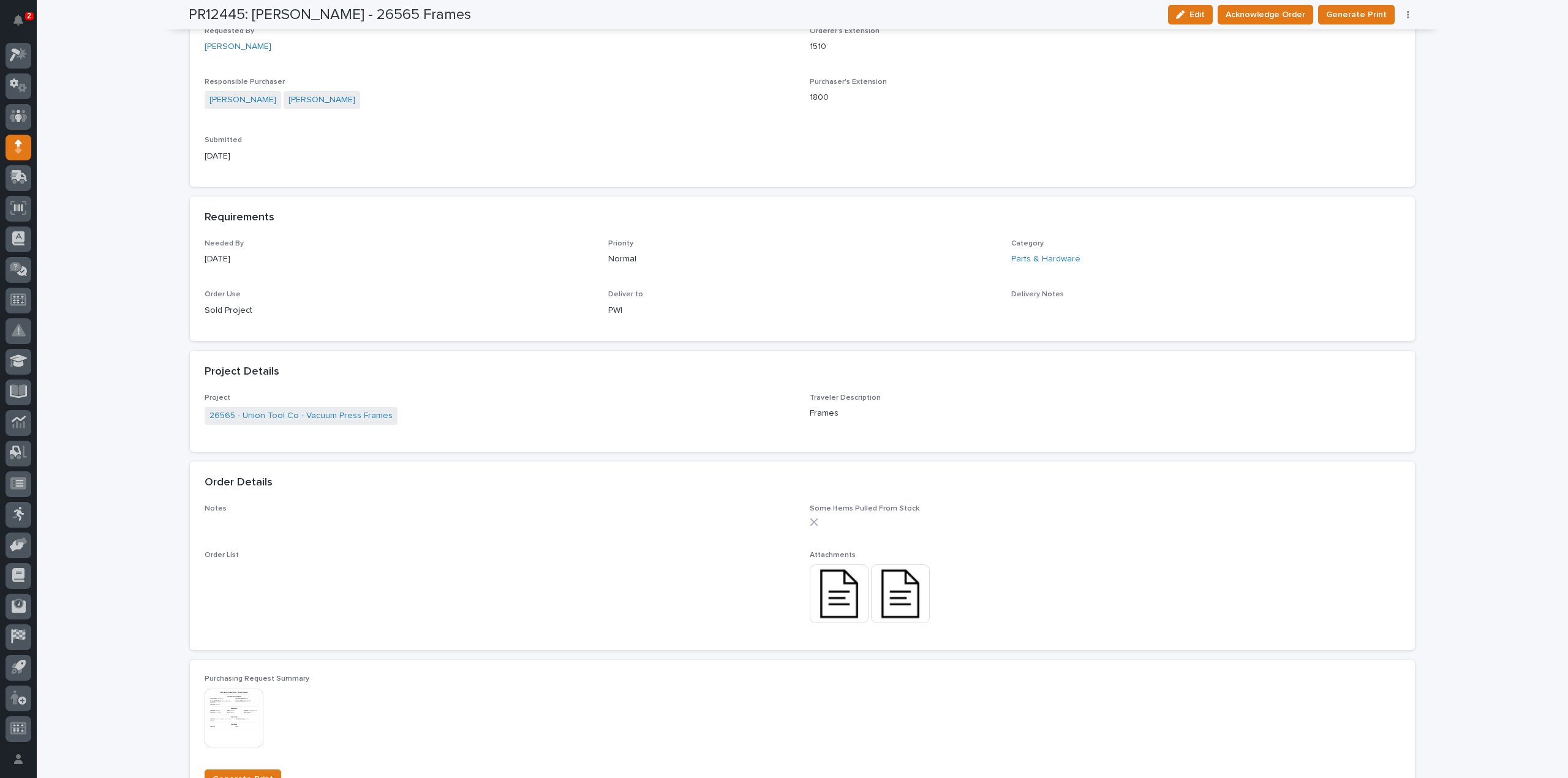
click at [836, 593] on img at bounding box center [839, 594] width 58 height 58
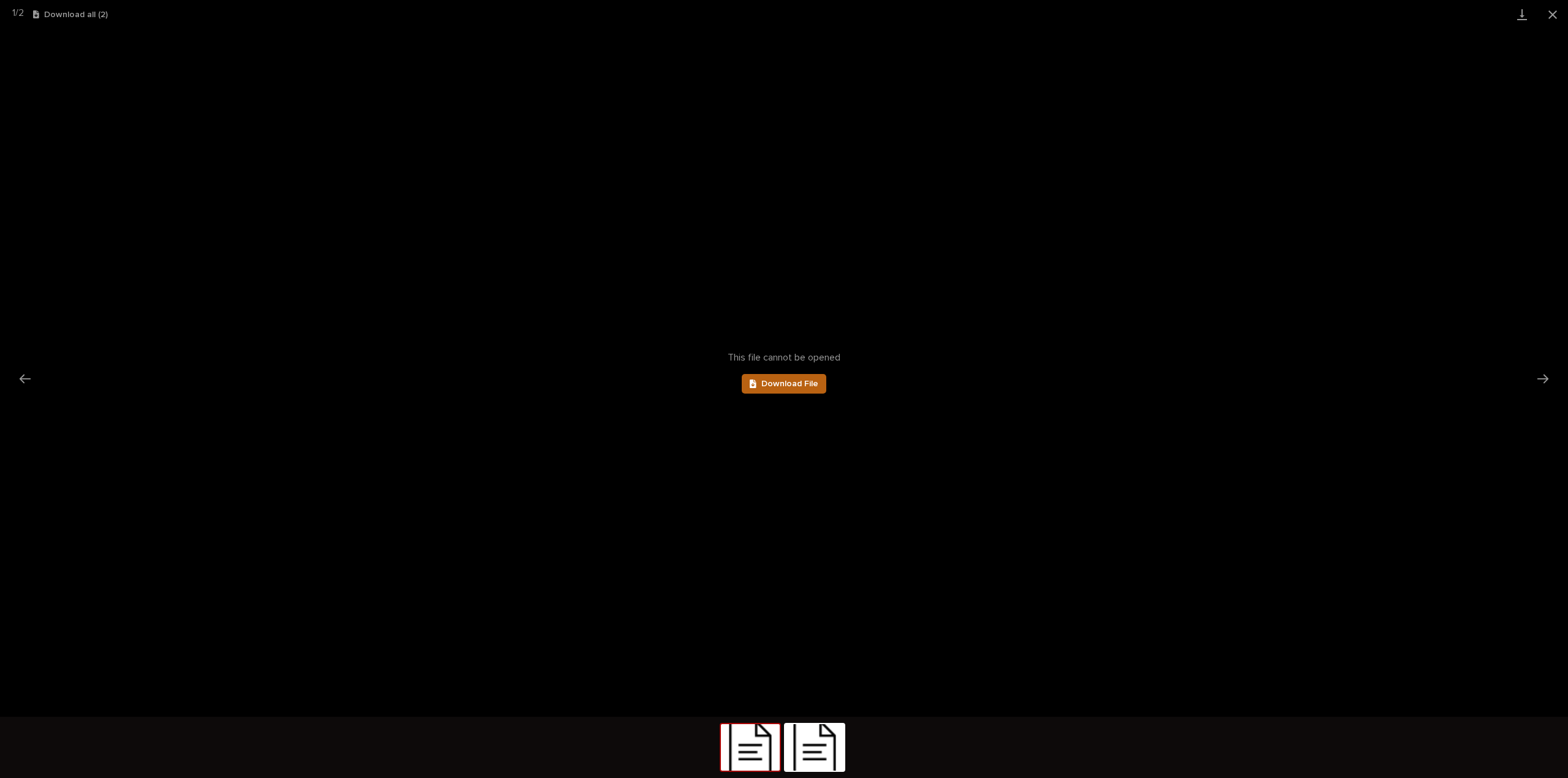
click at [819, 386] on link "Download File" at bounding box center [783, 385] width 84 height 20
click at [812, 752] on img at bounding box center [814, 747] width 58 height 47
click at [779, 380] on span "Download File" at bounding box center [789, 384] width 56 height 9
click at [1551, 17] on button "Close gallery" at bounding box center [1552, 14] width 31 height 29
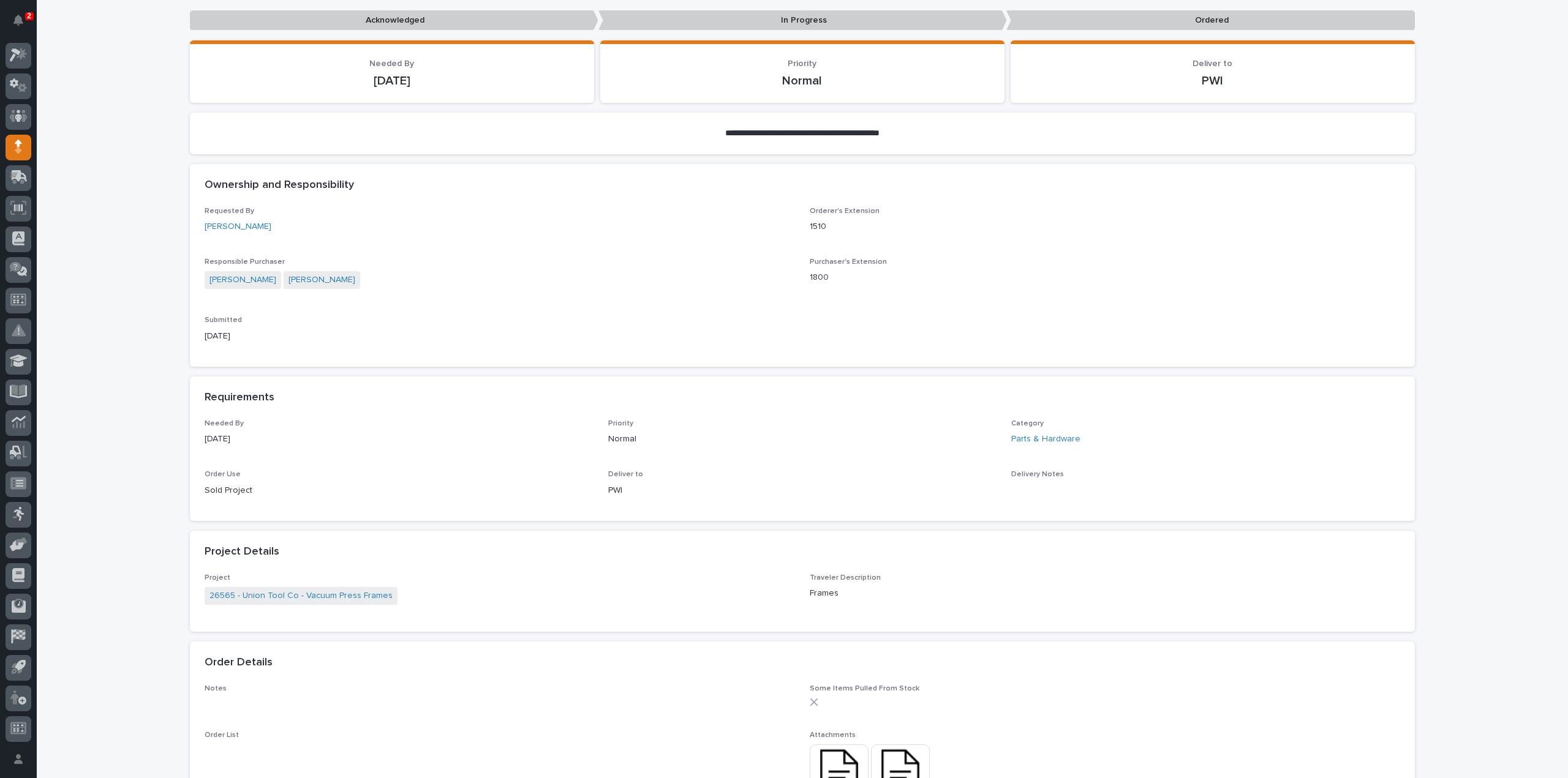
scroll to position [368, 0]
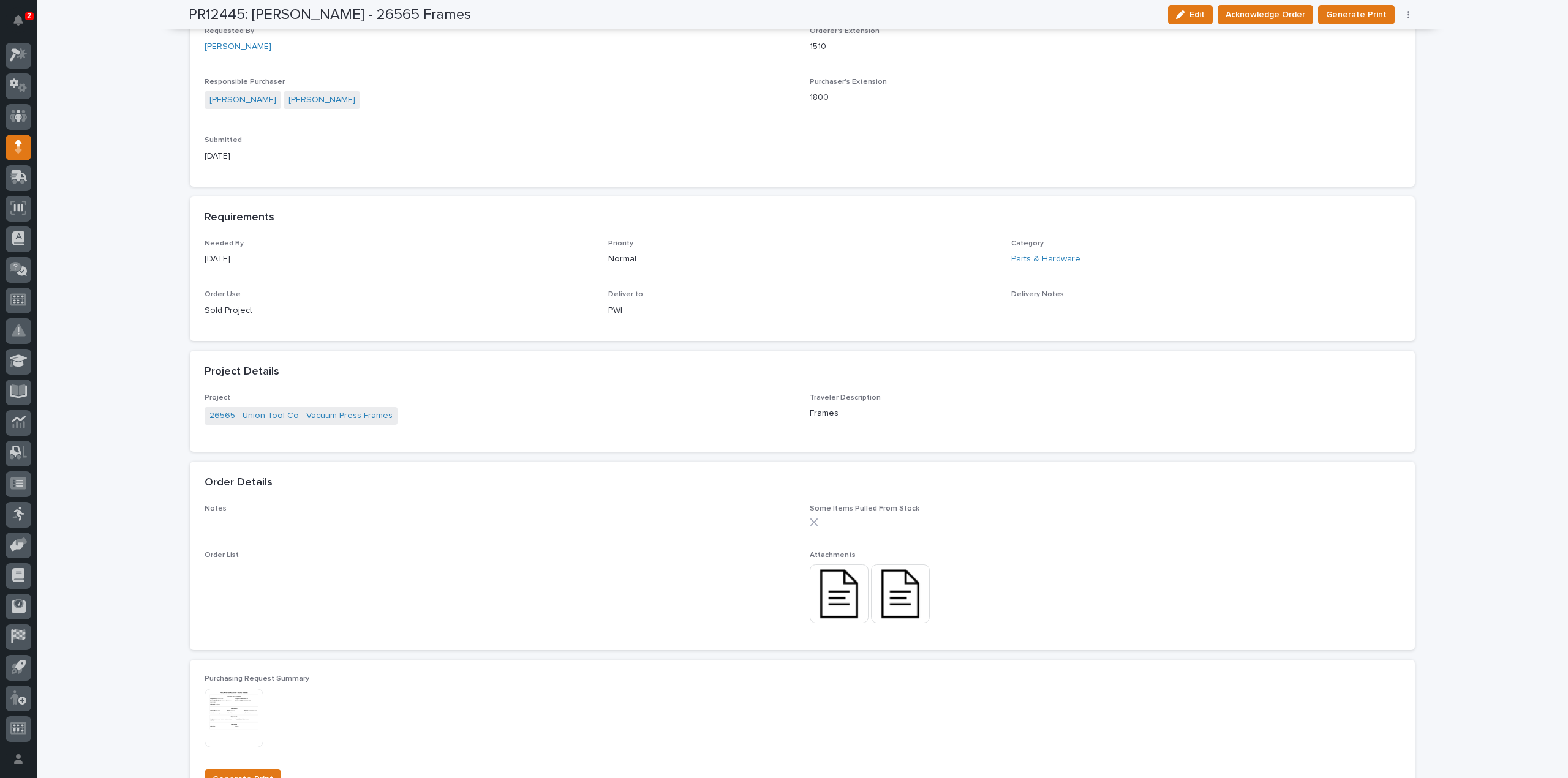
click at [894, 613] on img at bounding box center [900, 594] width 58 height 58
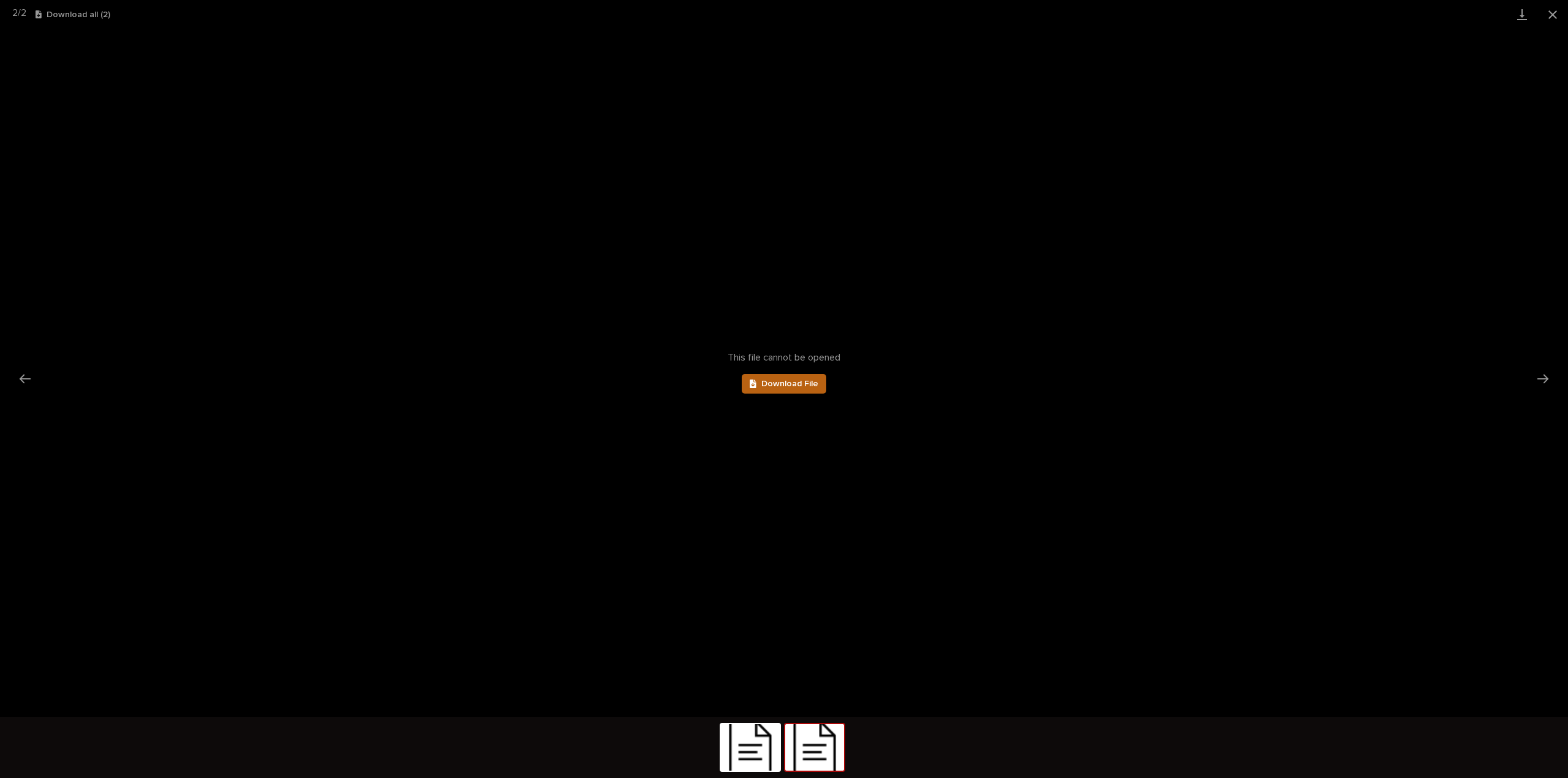
click at [809, 382] on span "Download File" at bounding box center [789, 384] width 56 height 9
